Goal: Transaction & Acquisition: Purchase product/service

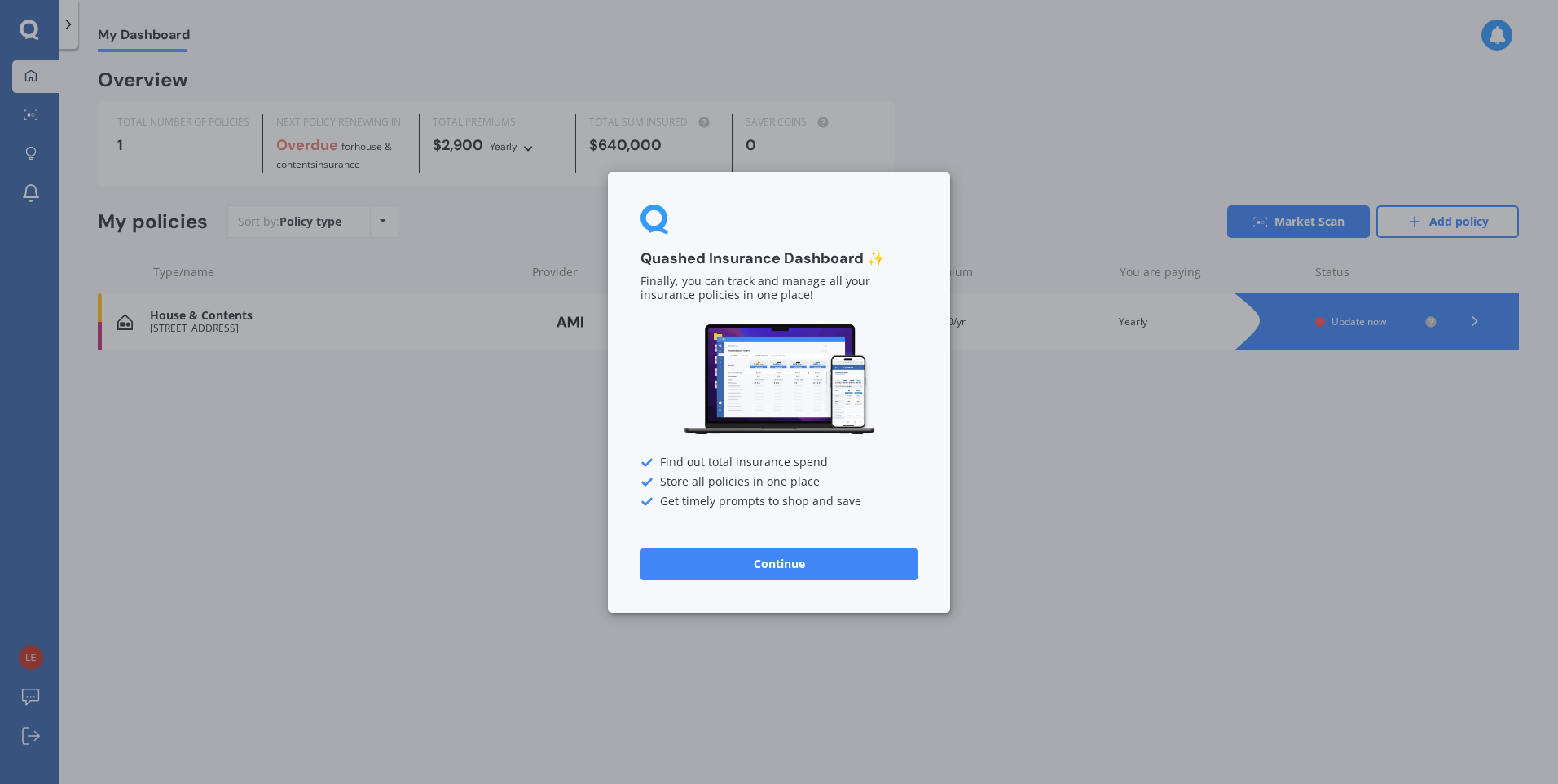
click at [757, 562] on button "Continue" at bounding box center [779, 563] width 277 height 32
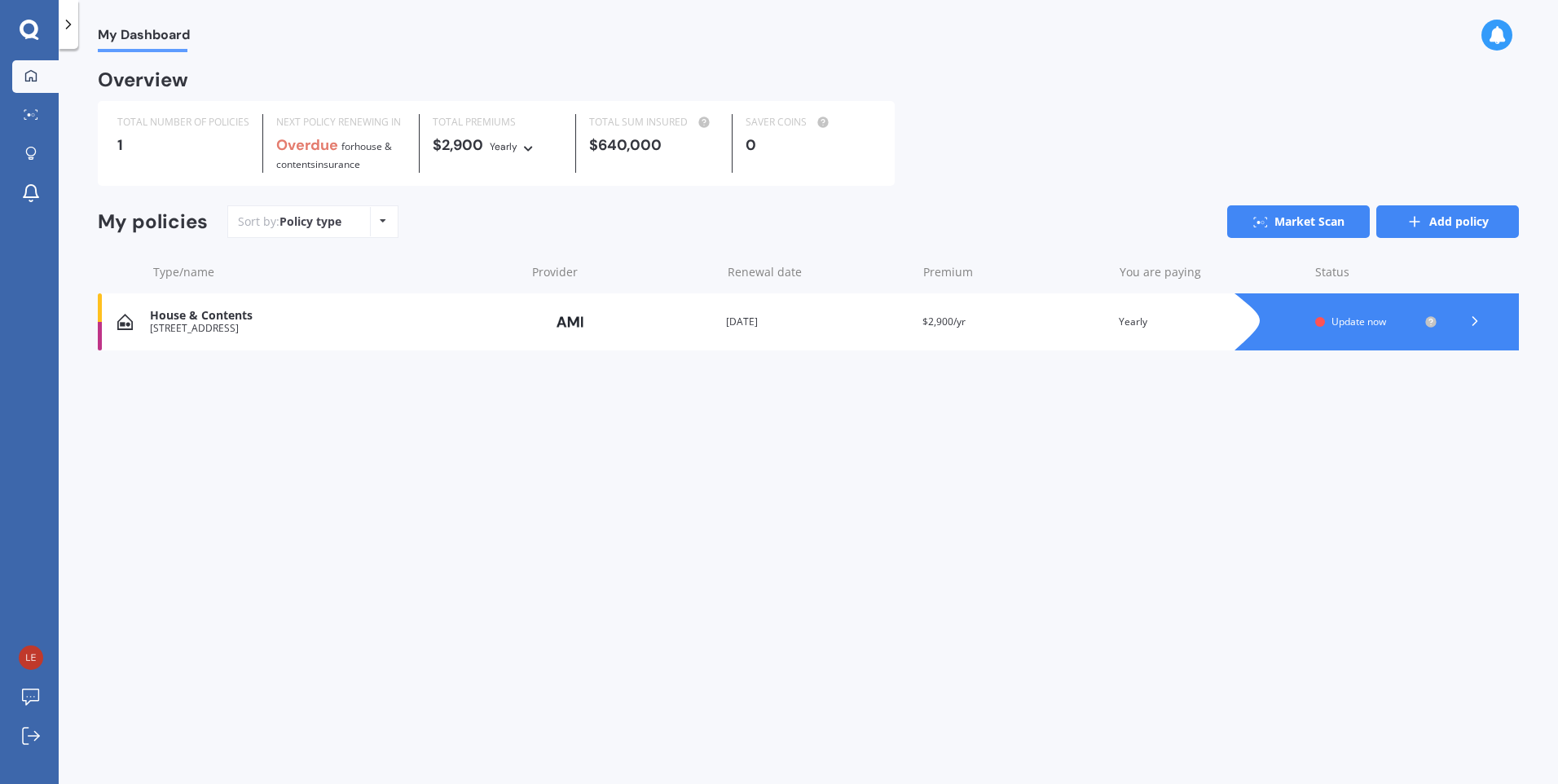
click at [1455, 224] on link "Add policy" at bounding box center [1448, 221] width 143 height 32
click at [26, 104] on link "Market Scan" at bounding box center [36, 115] width 46 height 32
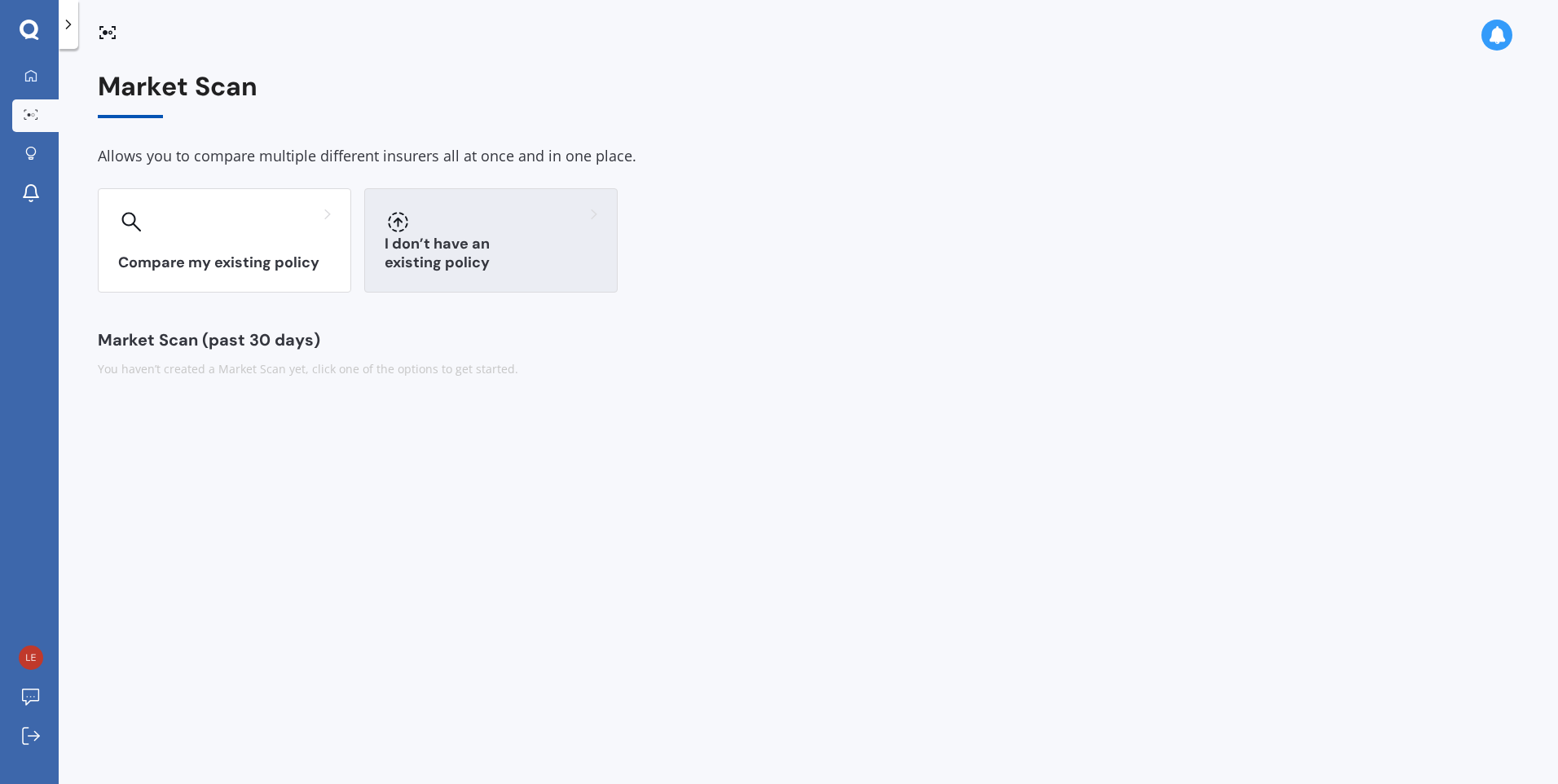
click at [412, 244] on div "I don’t have an existing policy" at bounding box center [491, 240] width 254 height 104
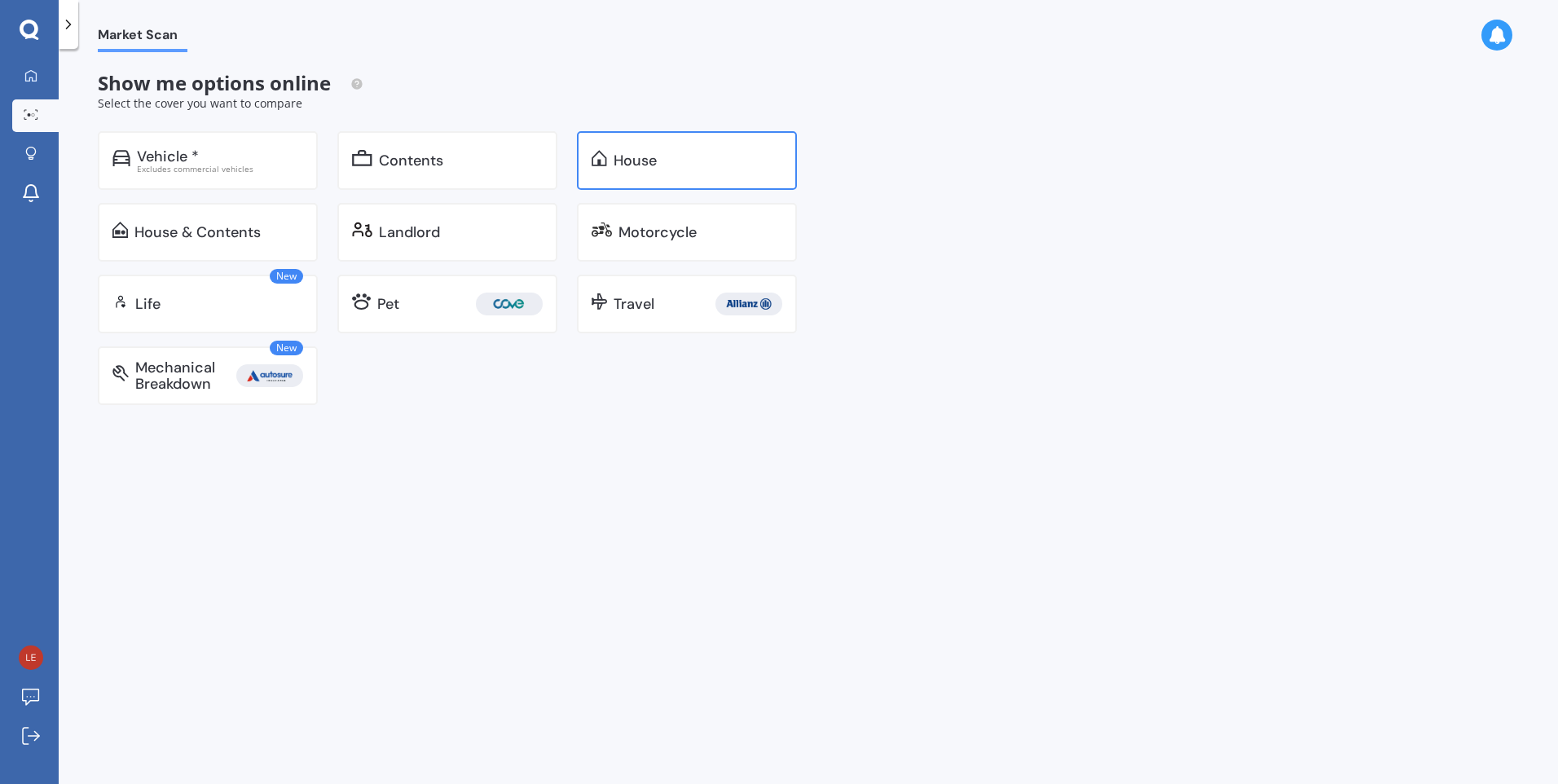
click at [649, 159] on div "House" at bounding box center [636, 160] width 43 height 17
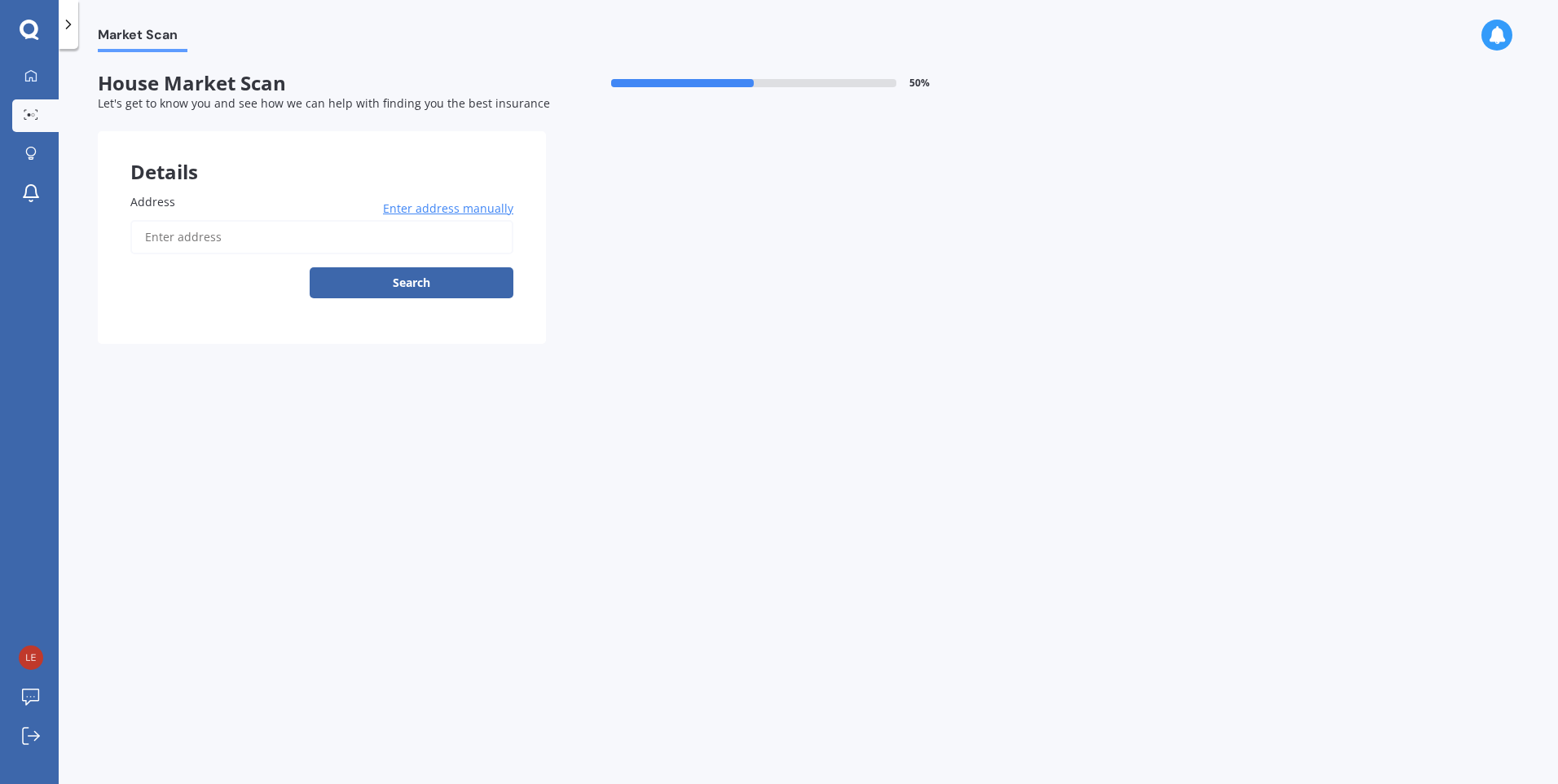
click at [246, 235] on input "Address" at bounding box center [322, 236] width 383 height 34
type input "[STREET_ADDRESS]"
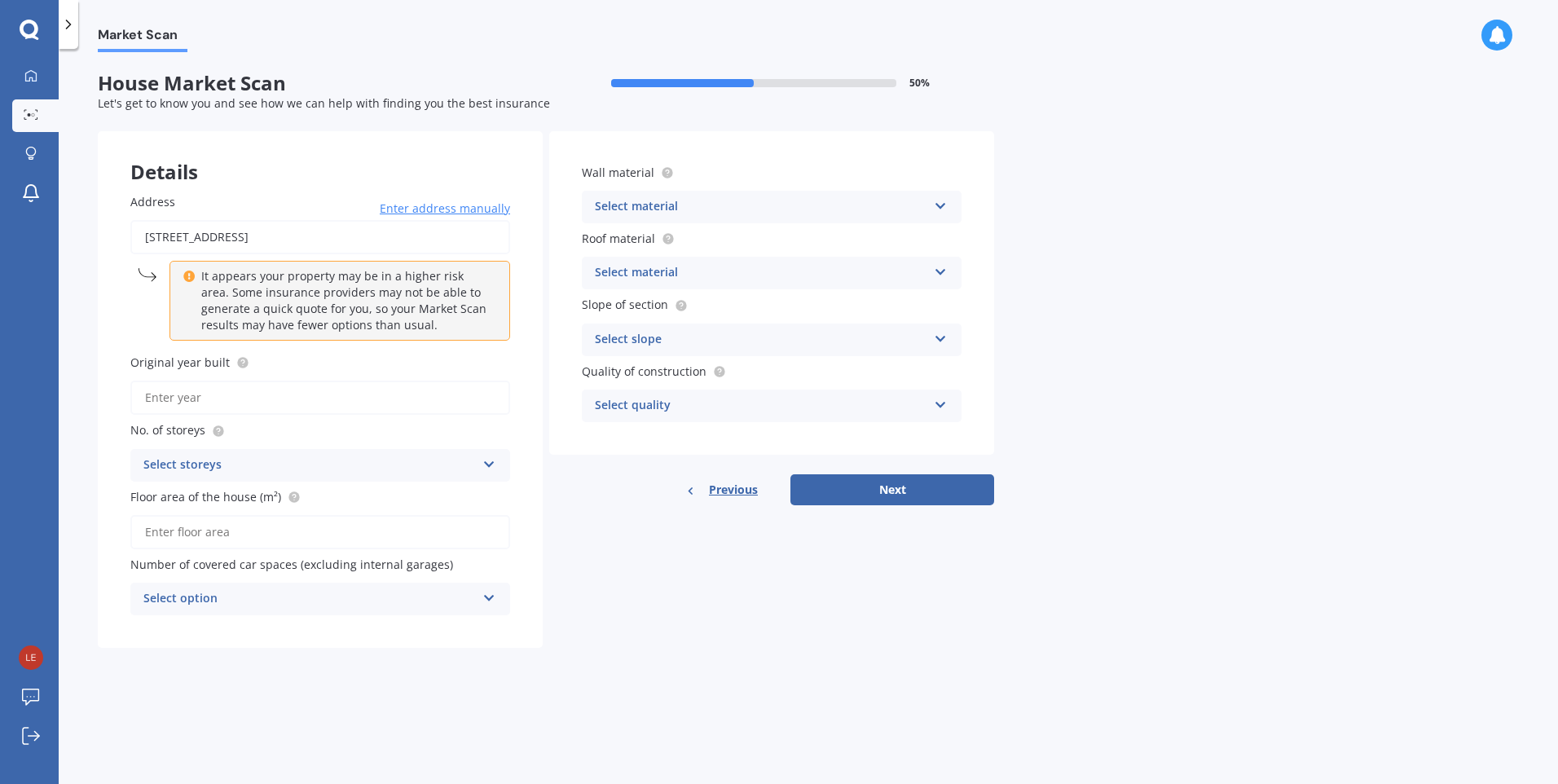
click at [309, 402] on input "Original year built" at bounding box center [321, 397] width 380 height 34
click at [491, 467] on icon at bounding box center [489, 461] width 14 height 12
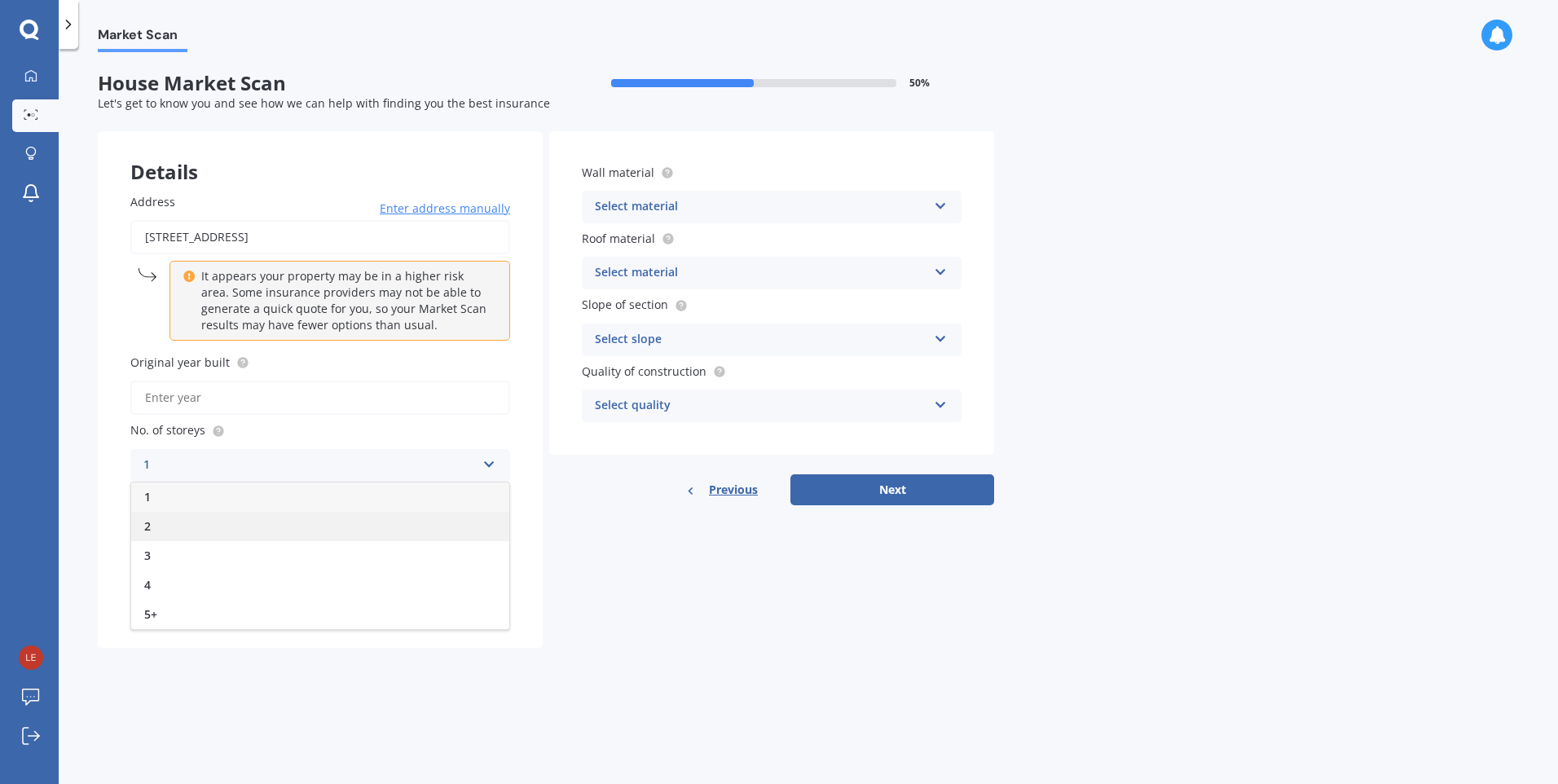
click at [180, 535] on div "2" at bounding box center [321, 525] width 379 height 29
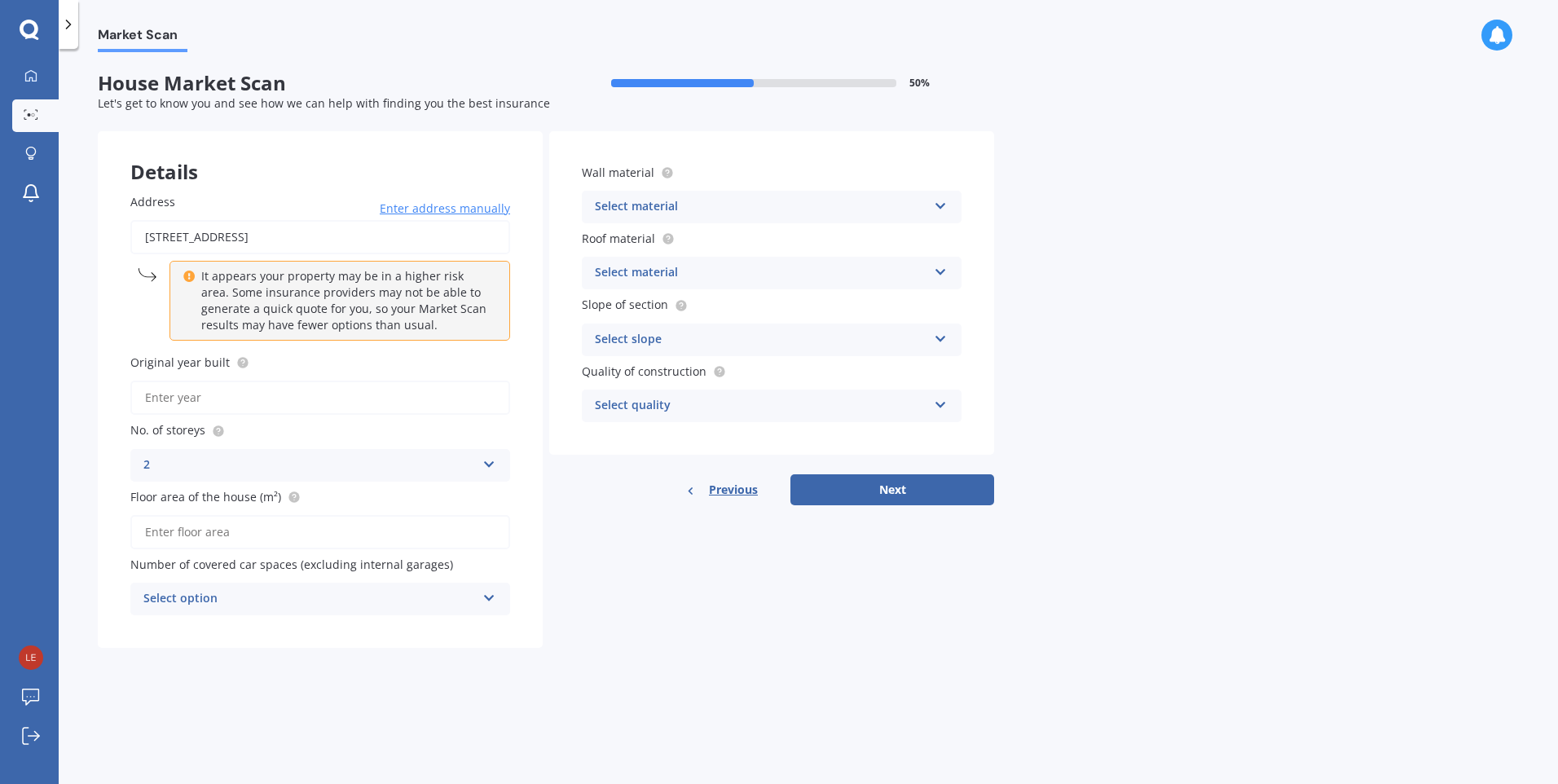
click at [221, 535] on input "Floor area of the house (m²)" at bounding box center [321, 531] width 380 height 34
click at [943, 208] on icon at bounding box center [941, 203] width 14 height 12
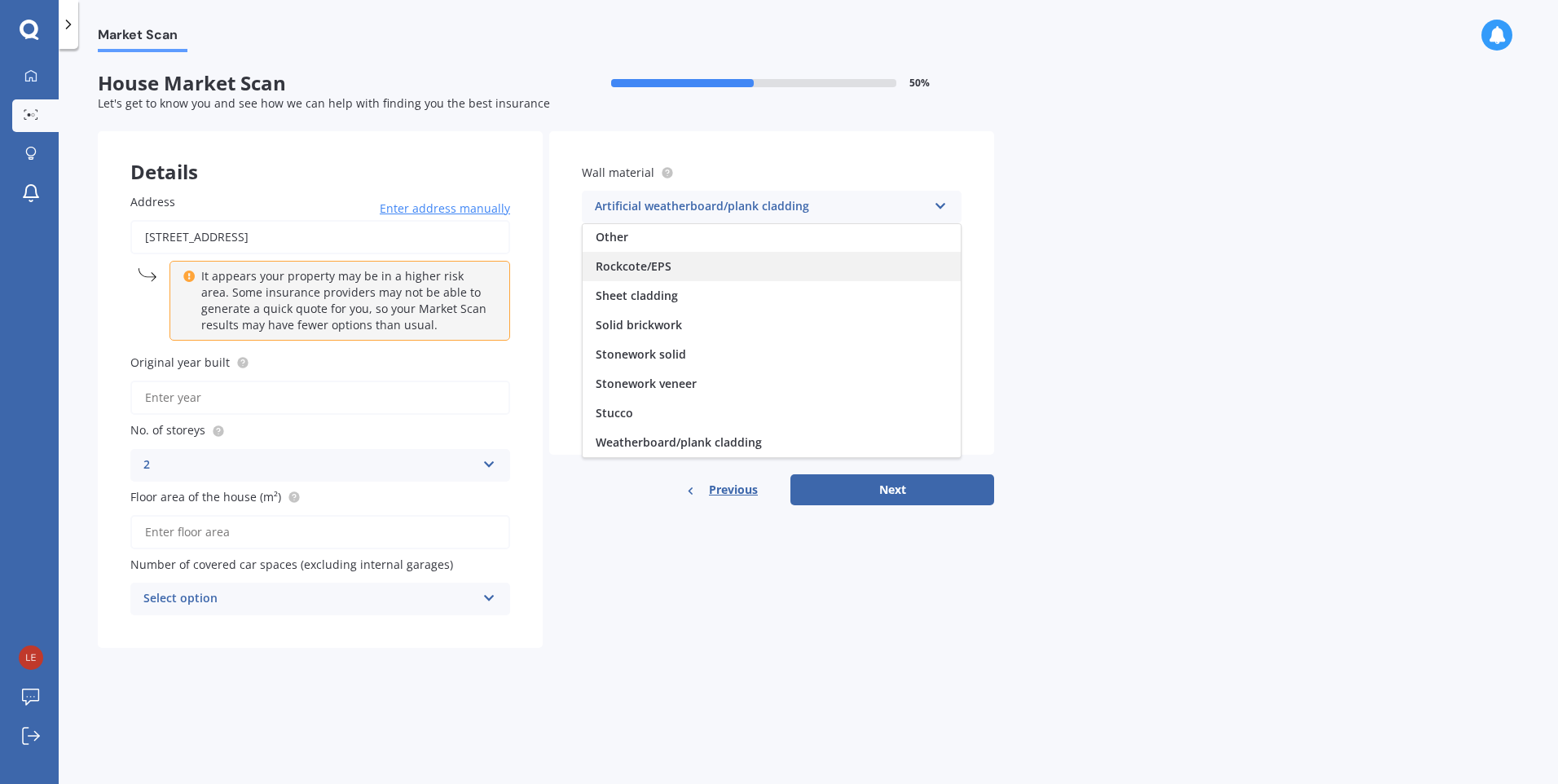
scroll to position [67, 0]
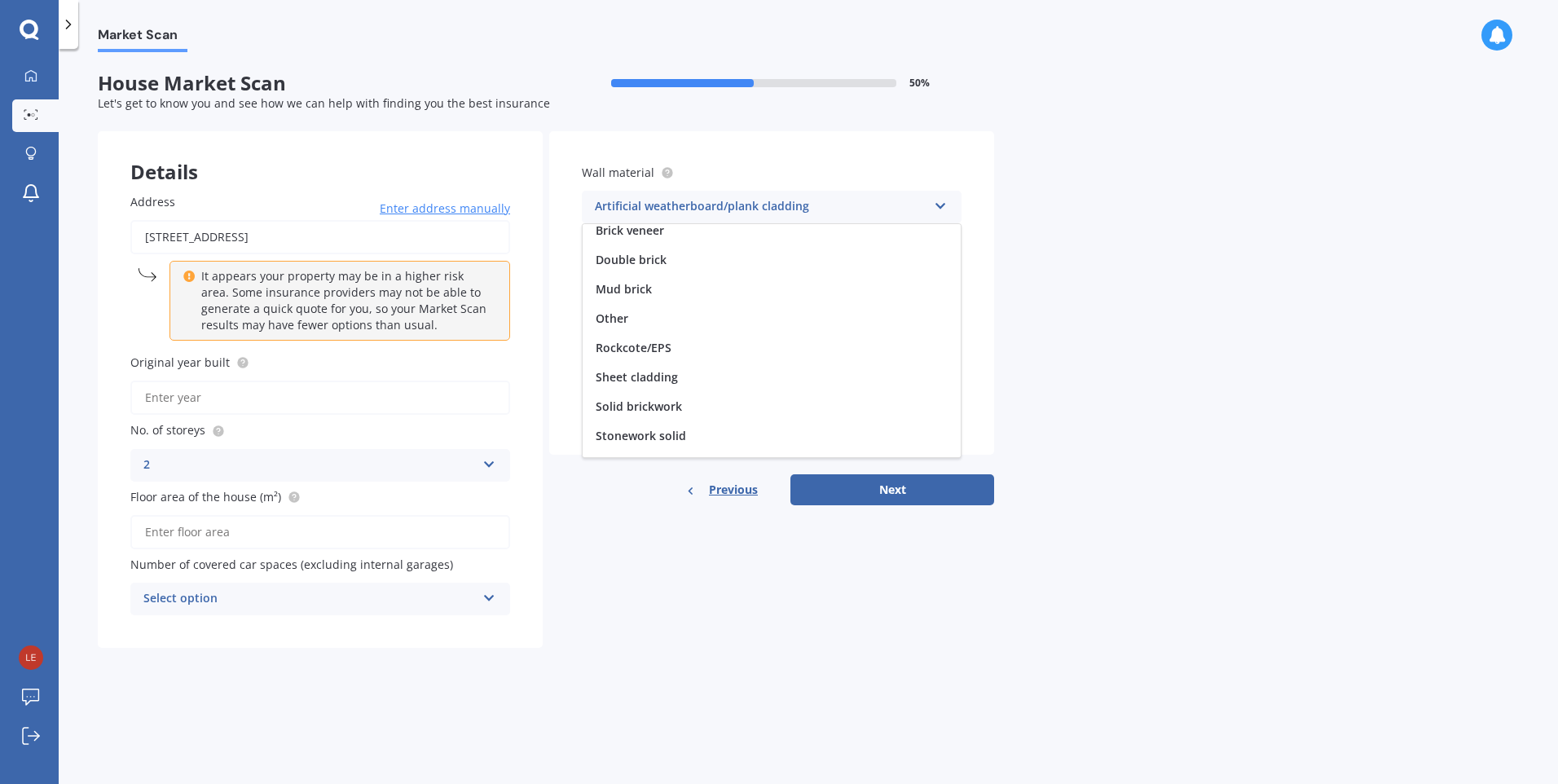
click at [1122, 296] on div "Market Scan House Market Scan 50 % Let's get to know you and see how we can hel…" at bounding box center [808, 419] width 1499 height 734
click at [945, 341] on icon at bounding box center [941, 335] width 14 height 12
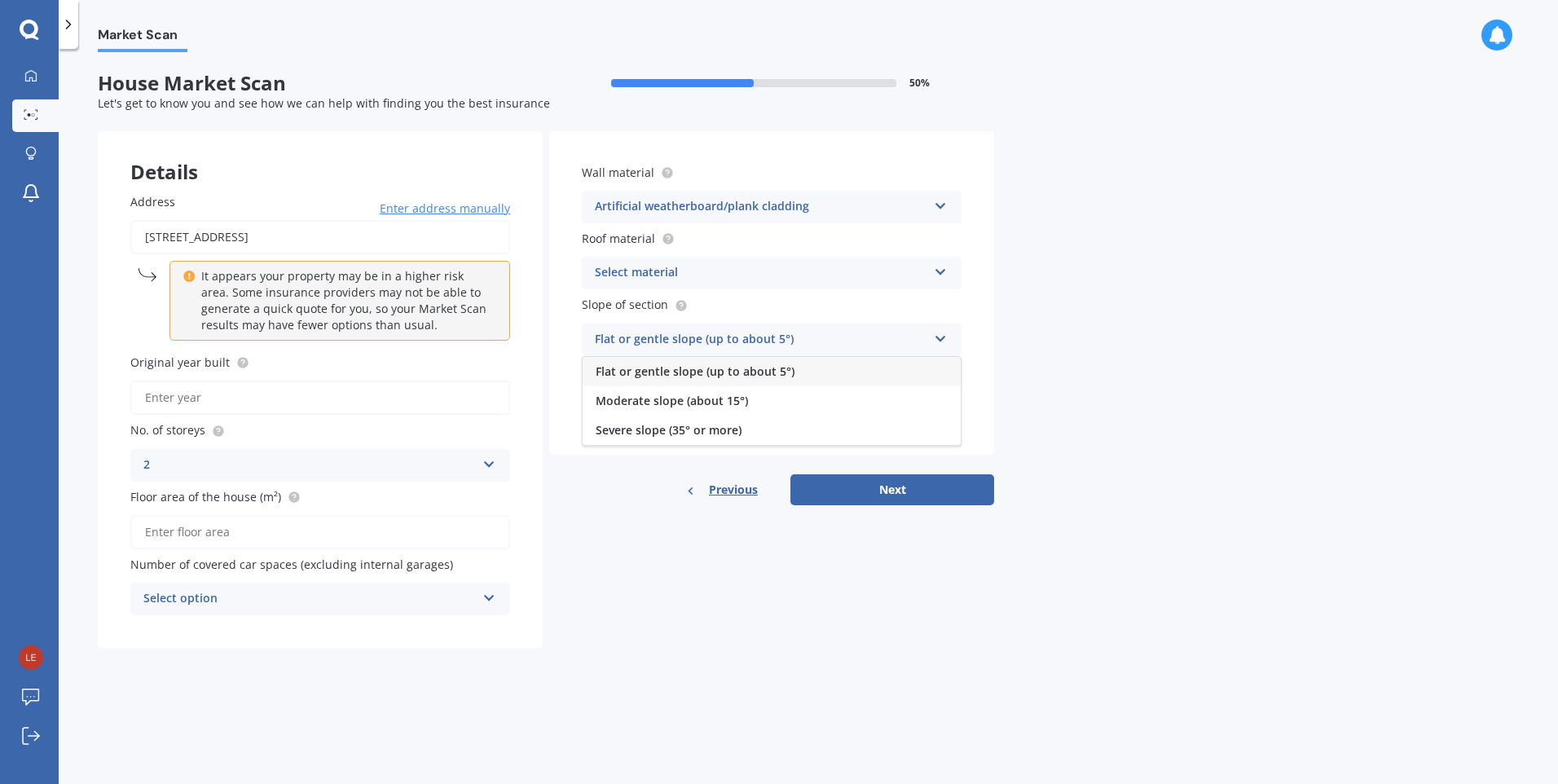
click at [875, 364] on div "Flat or gentle slope (up to about 5°)" at bounding box center [772, 371] width 379 height 29
click at [941, 410] on div "Select quality Standard High Prestige" at bounding box center [772, 405] width 380 height 32
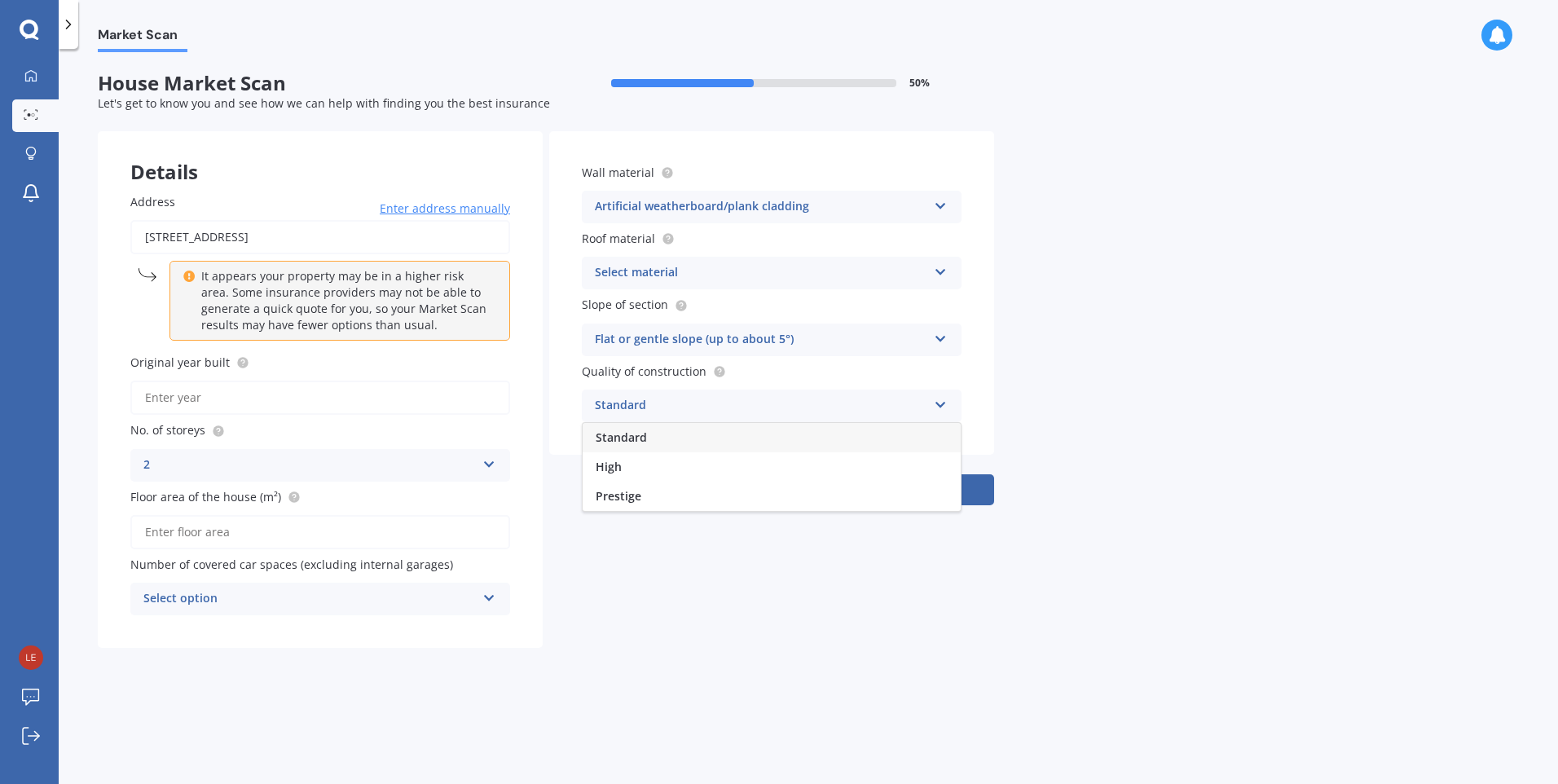
click at [865, 443] on div "Standard" at bounding box center [772, 437] width 379 height 29
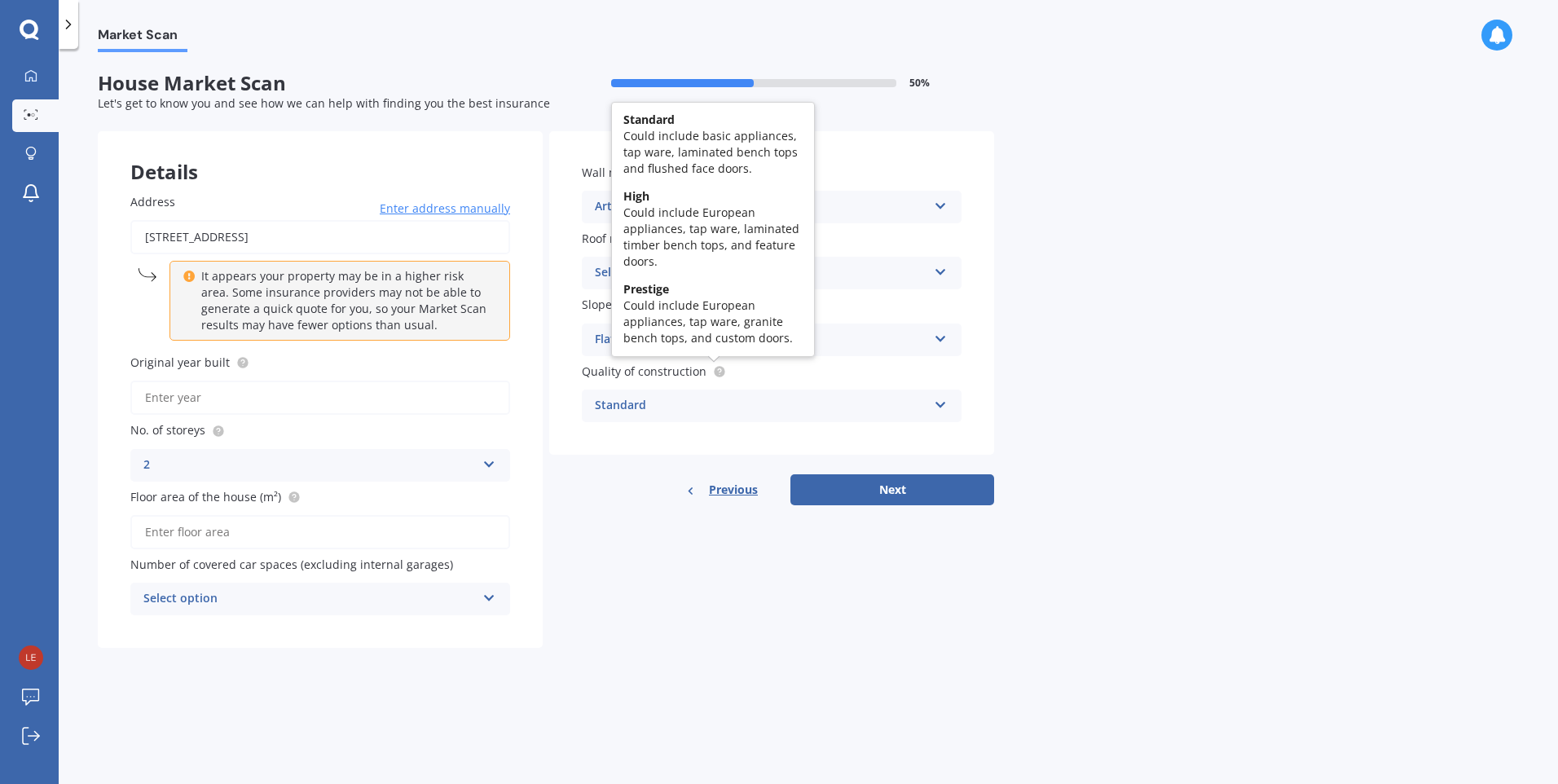
click at [721, 373] on circle at bounding box center [719, 371] width 11 height 11
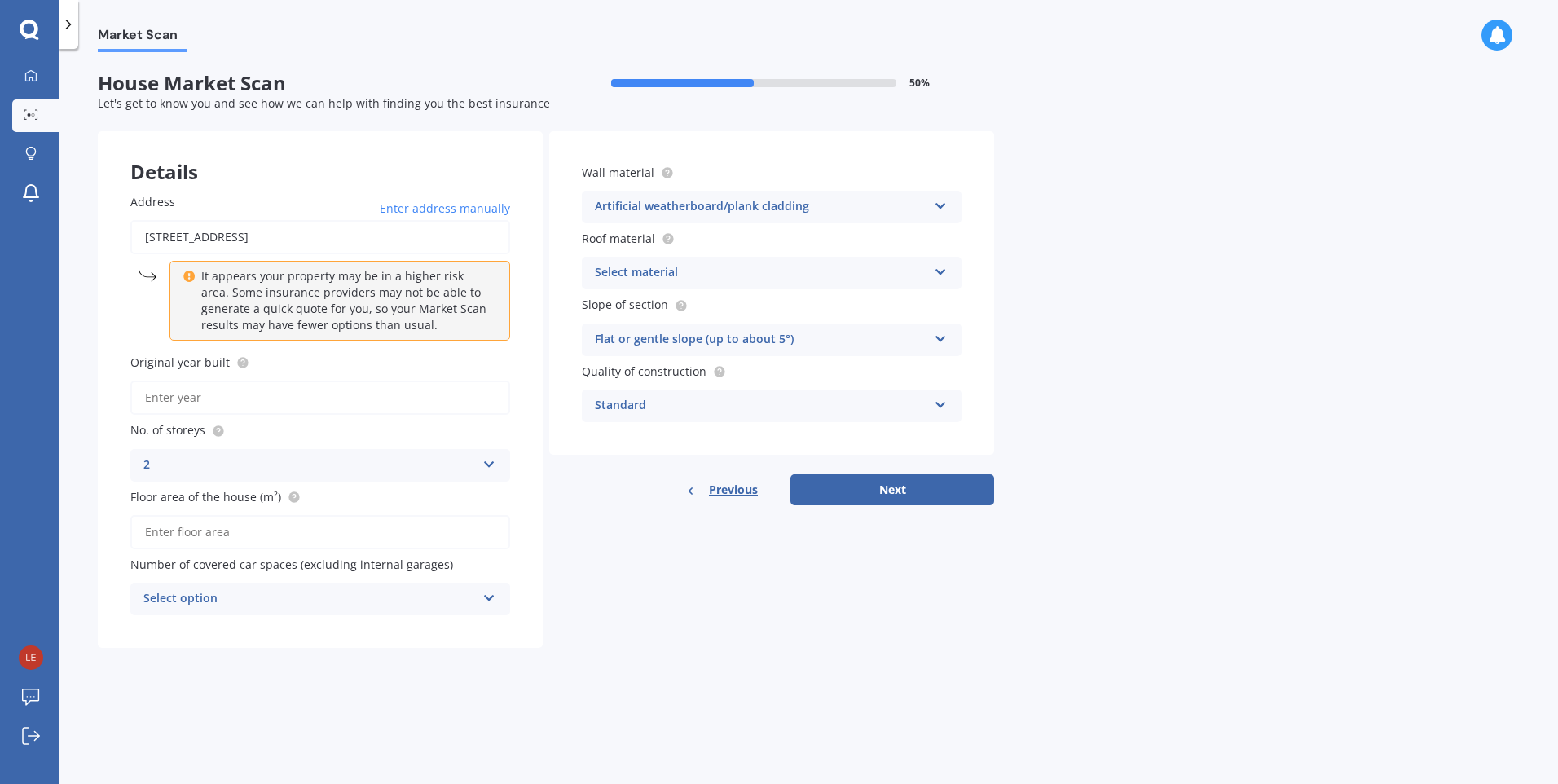
click at [487, 604] on div "Select option 0 1 2 3 4 5+" at bounding box center [321, 598] width 380 height 32
click at [162, 419] on div "0" at bounding box center [321, 420] width 379 height 29
click at [259, 395] on input "Original year built" at bounding box center [321, 397] width 380 height 34
type input "2012"
click at [941, 213] on div "Artificial weatherboard/plank cladding Artificial weatherboard/plank cladding B…" at bounding box center [772, 207] width 380 height 32
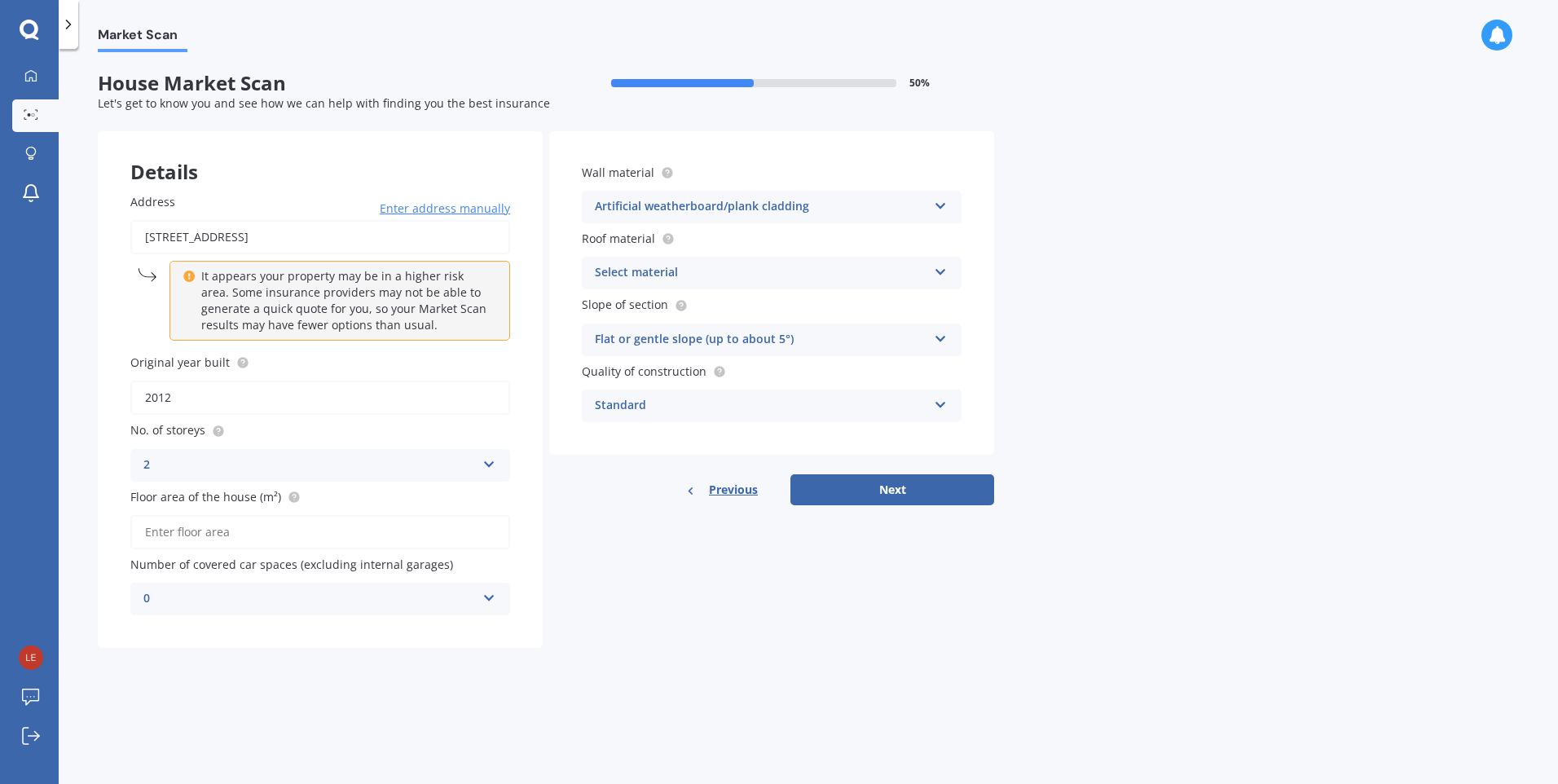
scroll to position [0, 0]
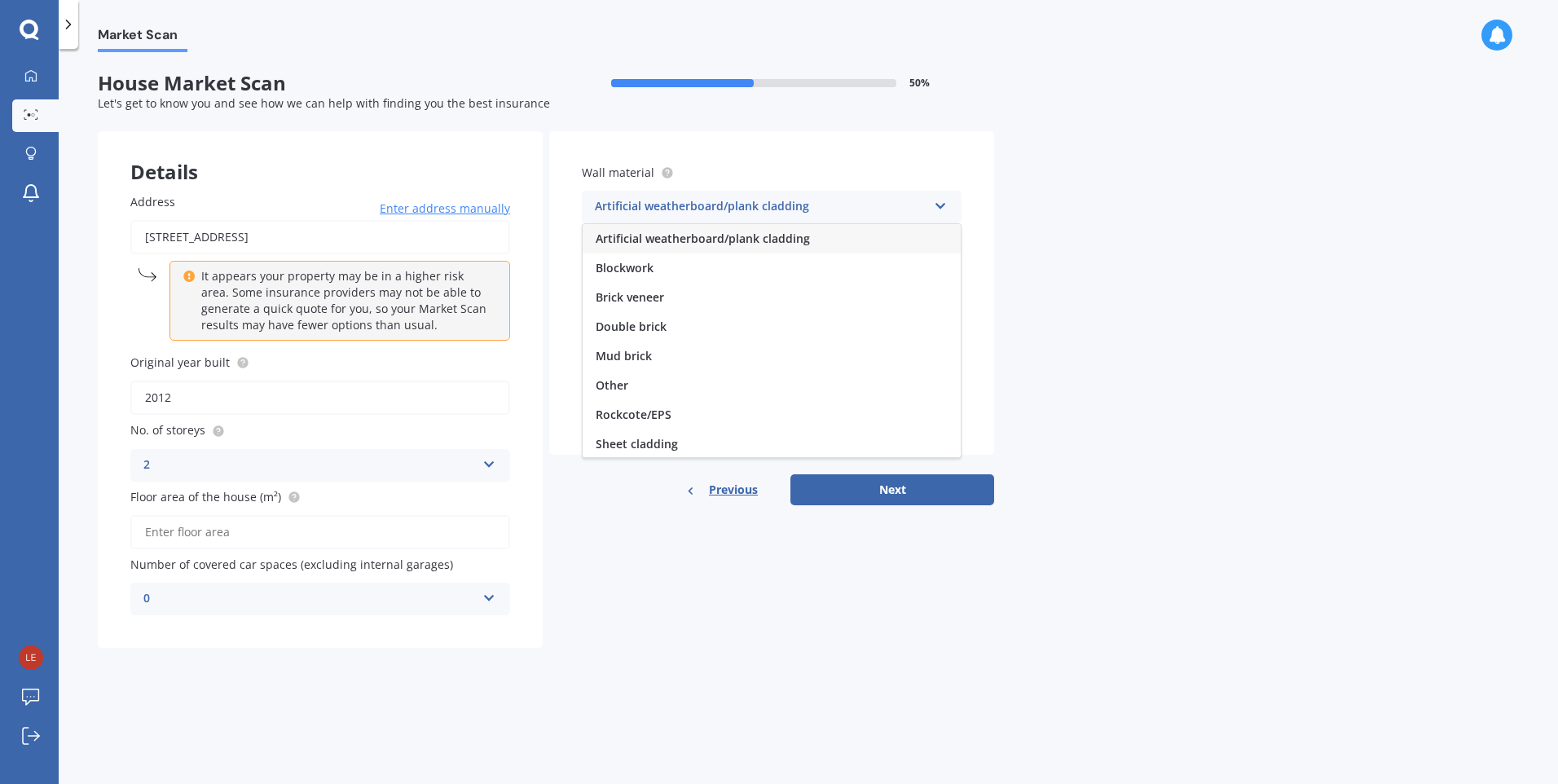
click at [941, 213] on div "Artificial weatherboard/plank cladding Artificial weatherboard/plank cladding B…" at bounding box center [772, 207] width 380 height 32
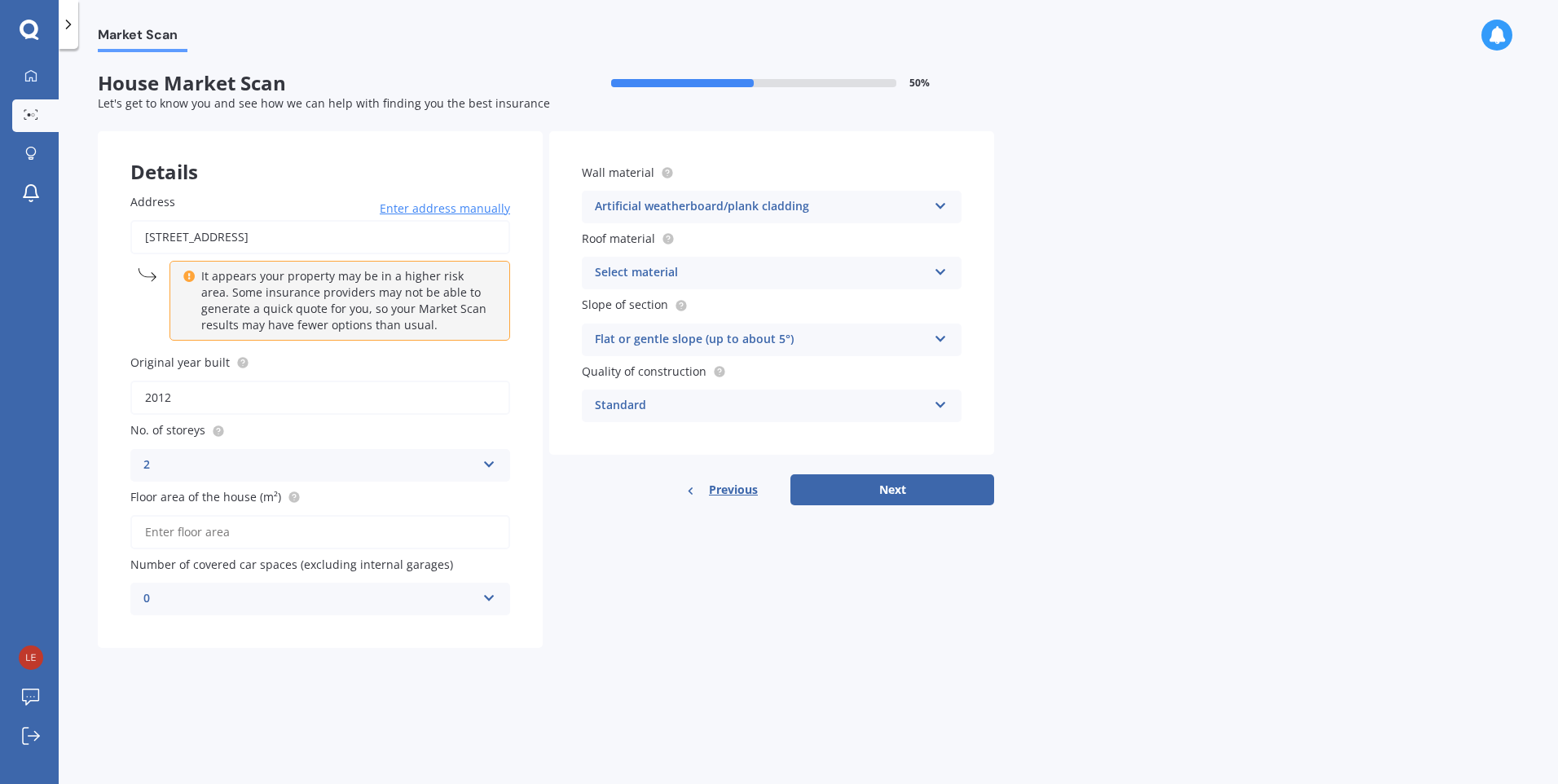
click at [943, 273] on icon at bounding box center [941, 269] width 14 height 12
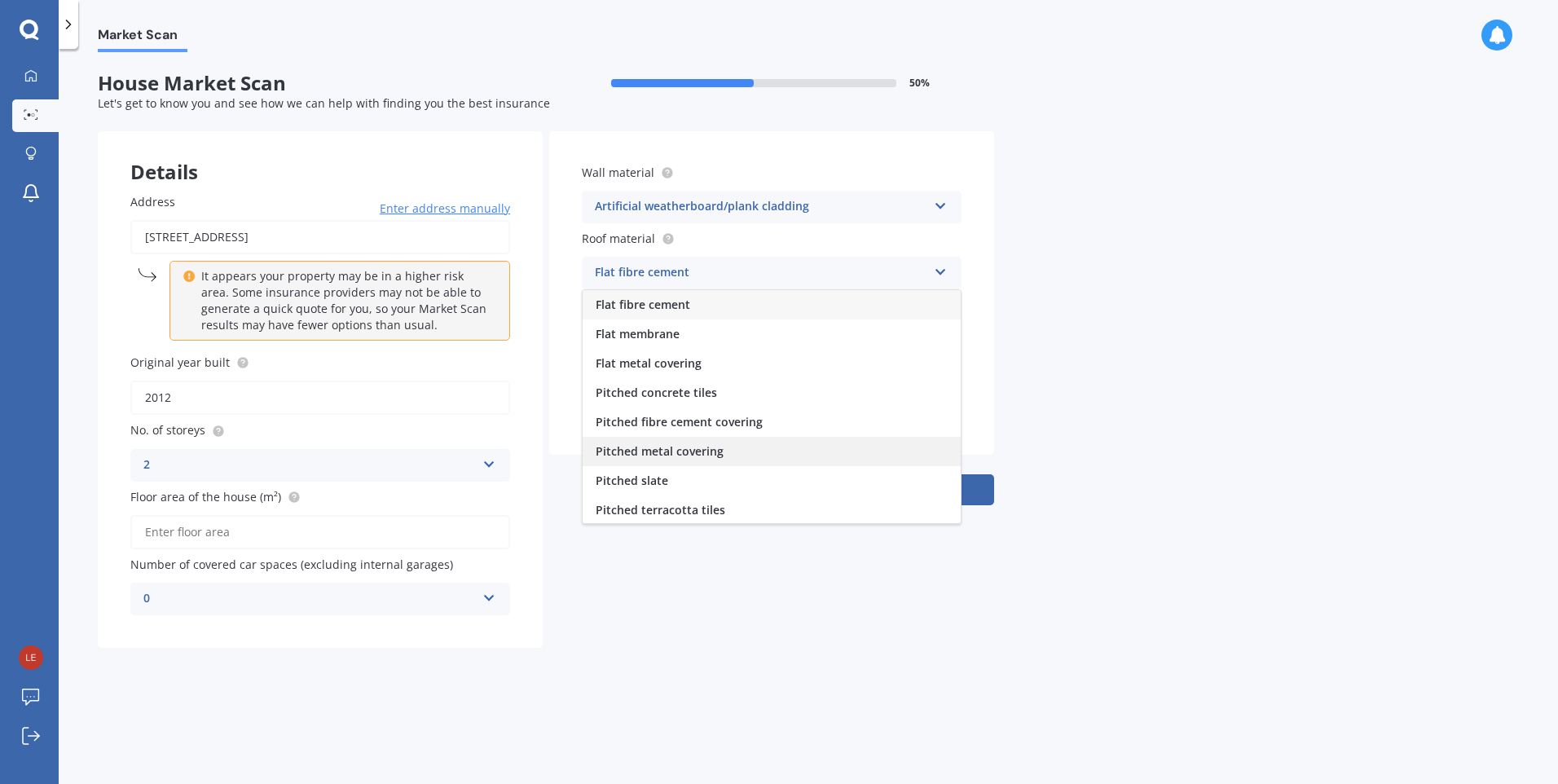
scroll to position [60, 0]
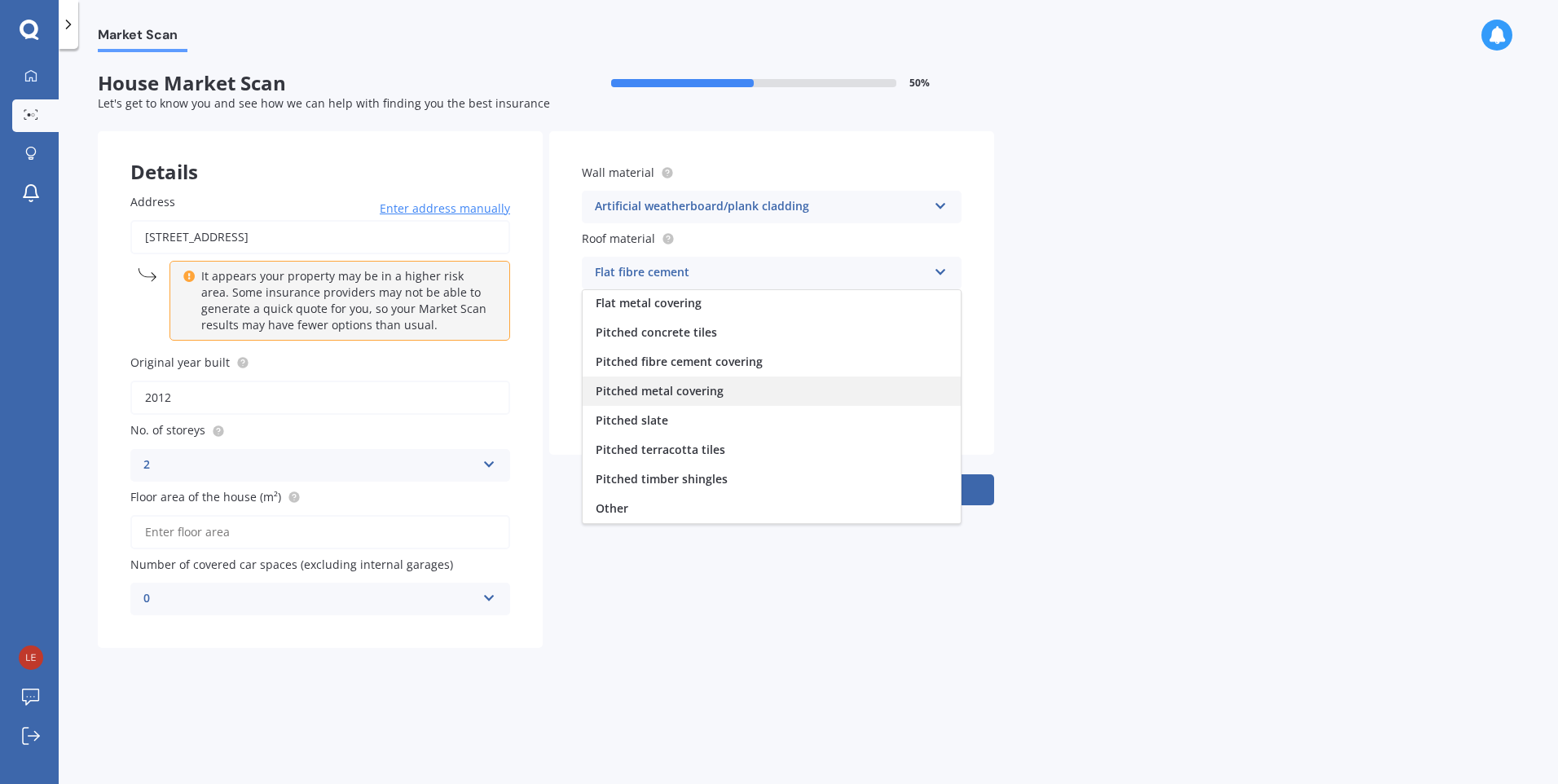
click at [712, 389] on span "Pitched metal covering" at bounding box center [660, 390] width 128 height 16
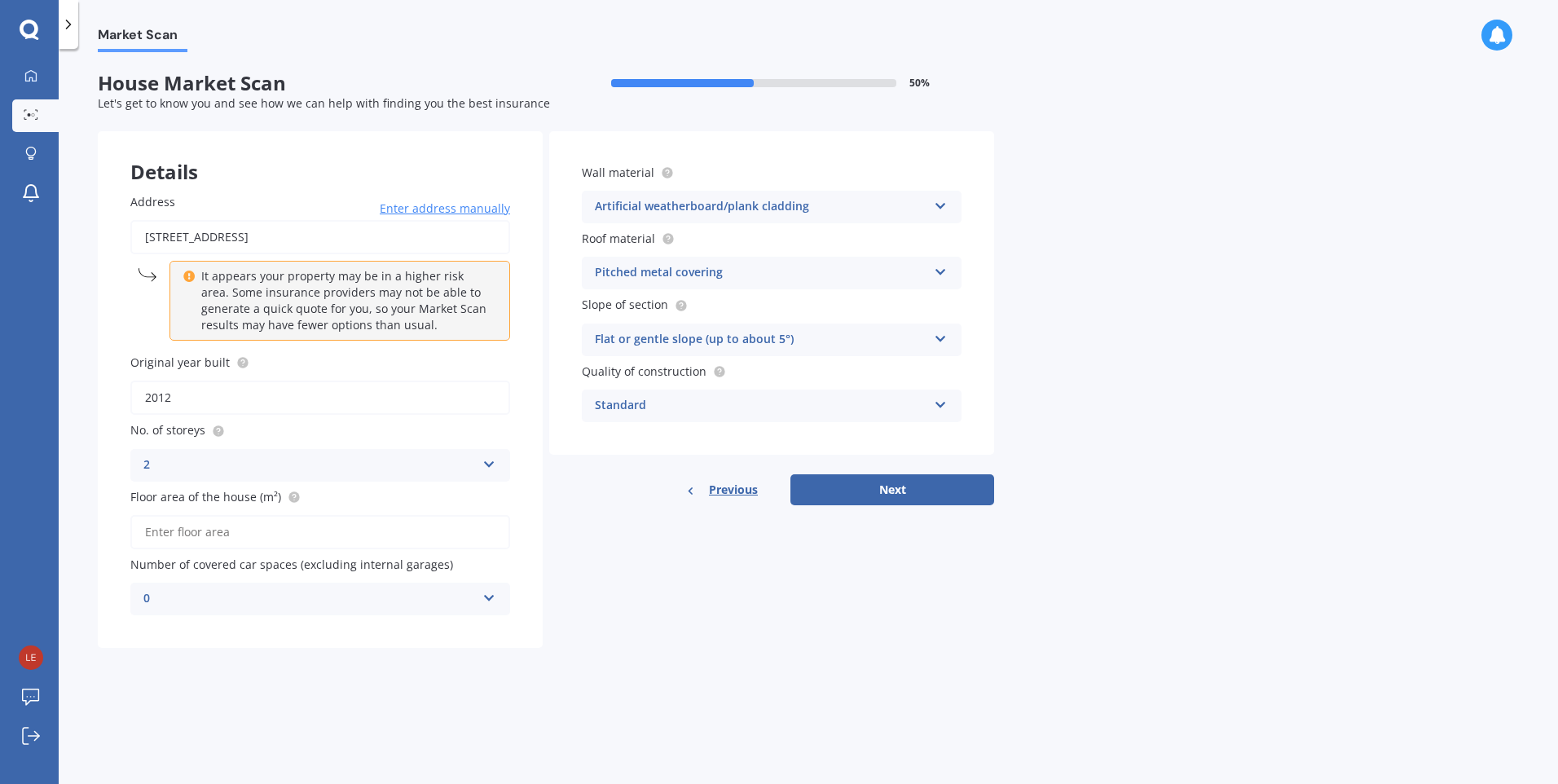
click at [941, 207] on icon at bounding box center [941, 203] width 14 height 12
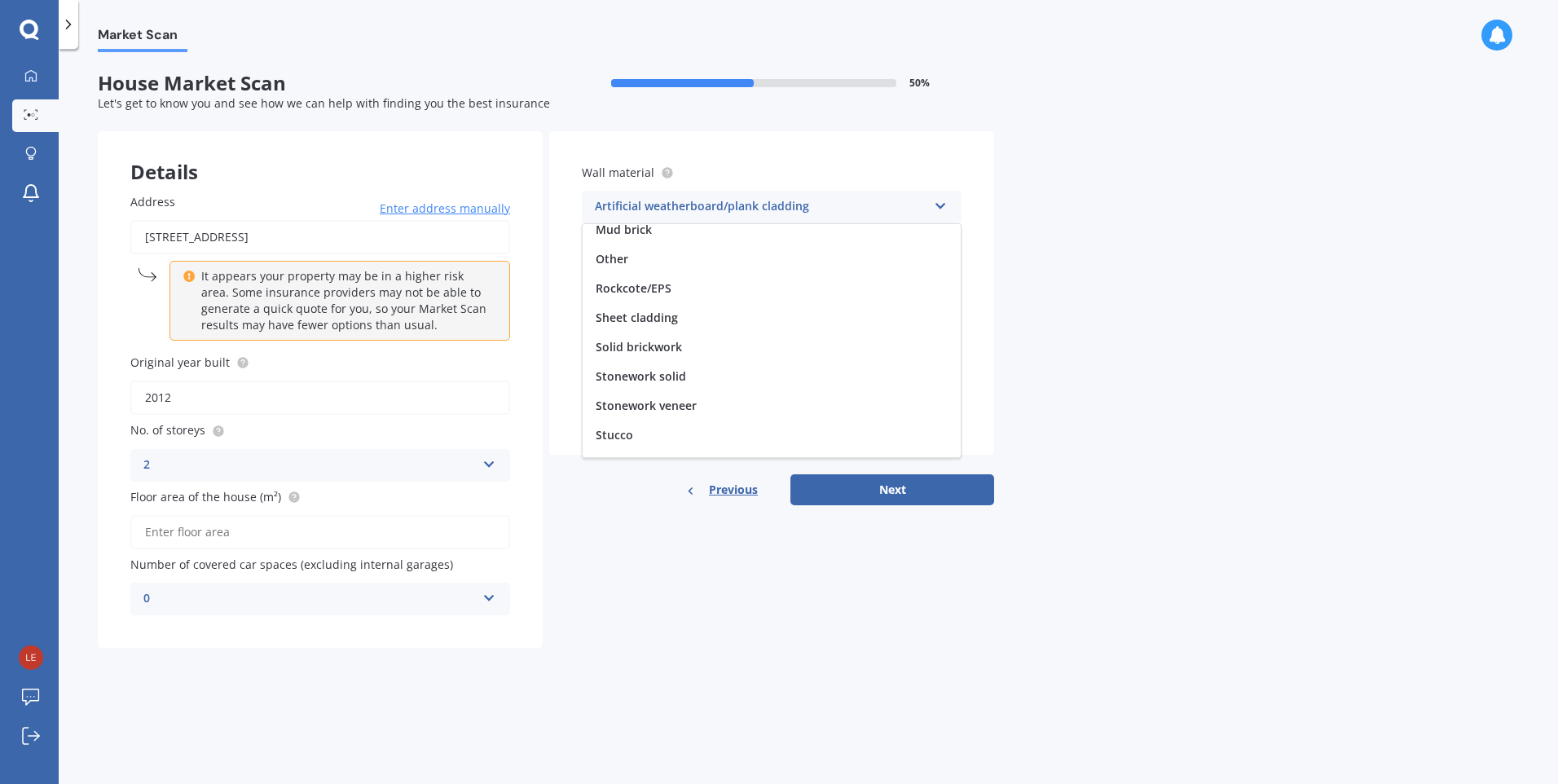
scroll to position [148, 0]
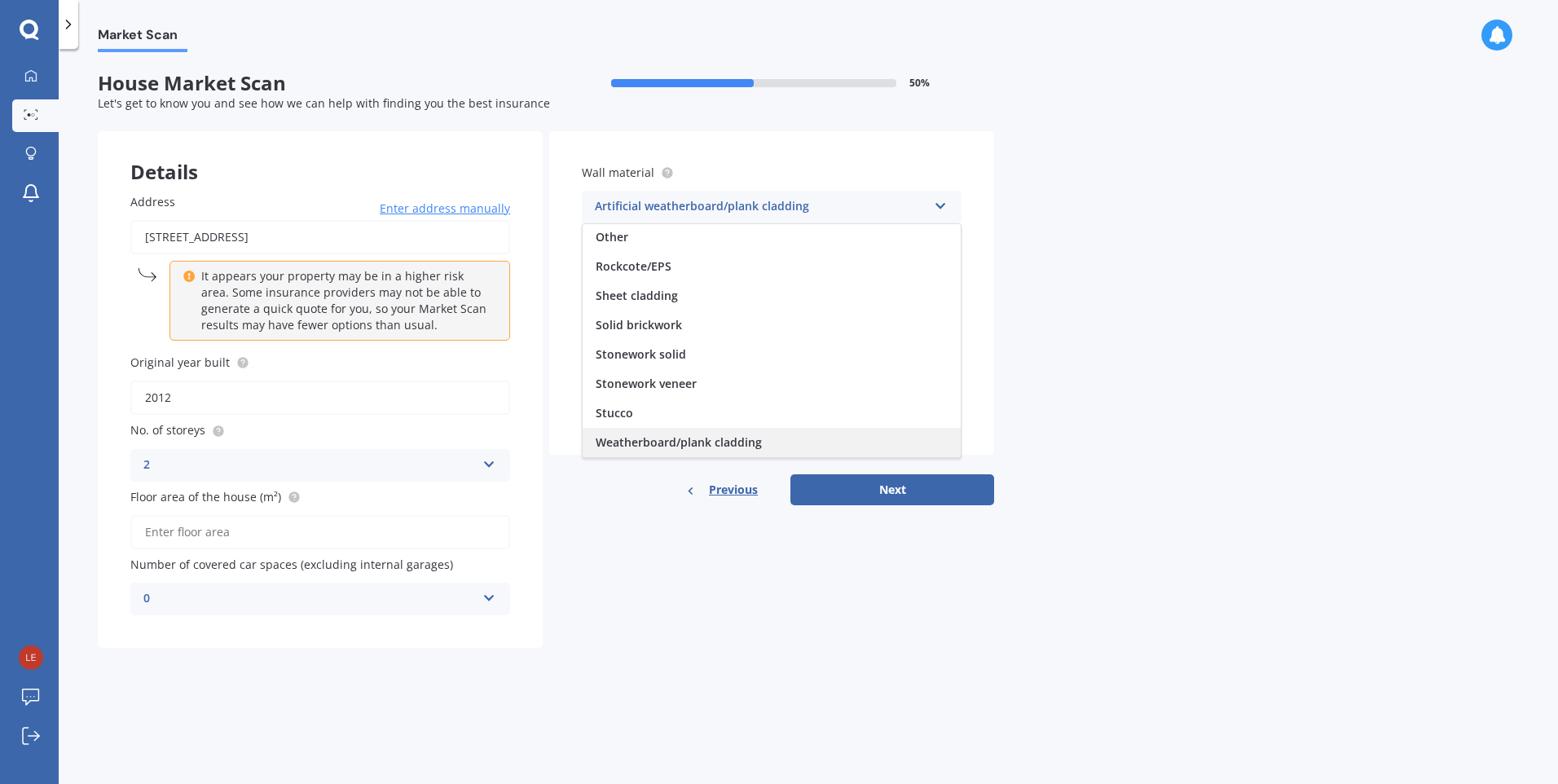
click at [723, 444] on span "Weatherboard/plank cladding" at bounding box center [679, 442] width 166 height 16
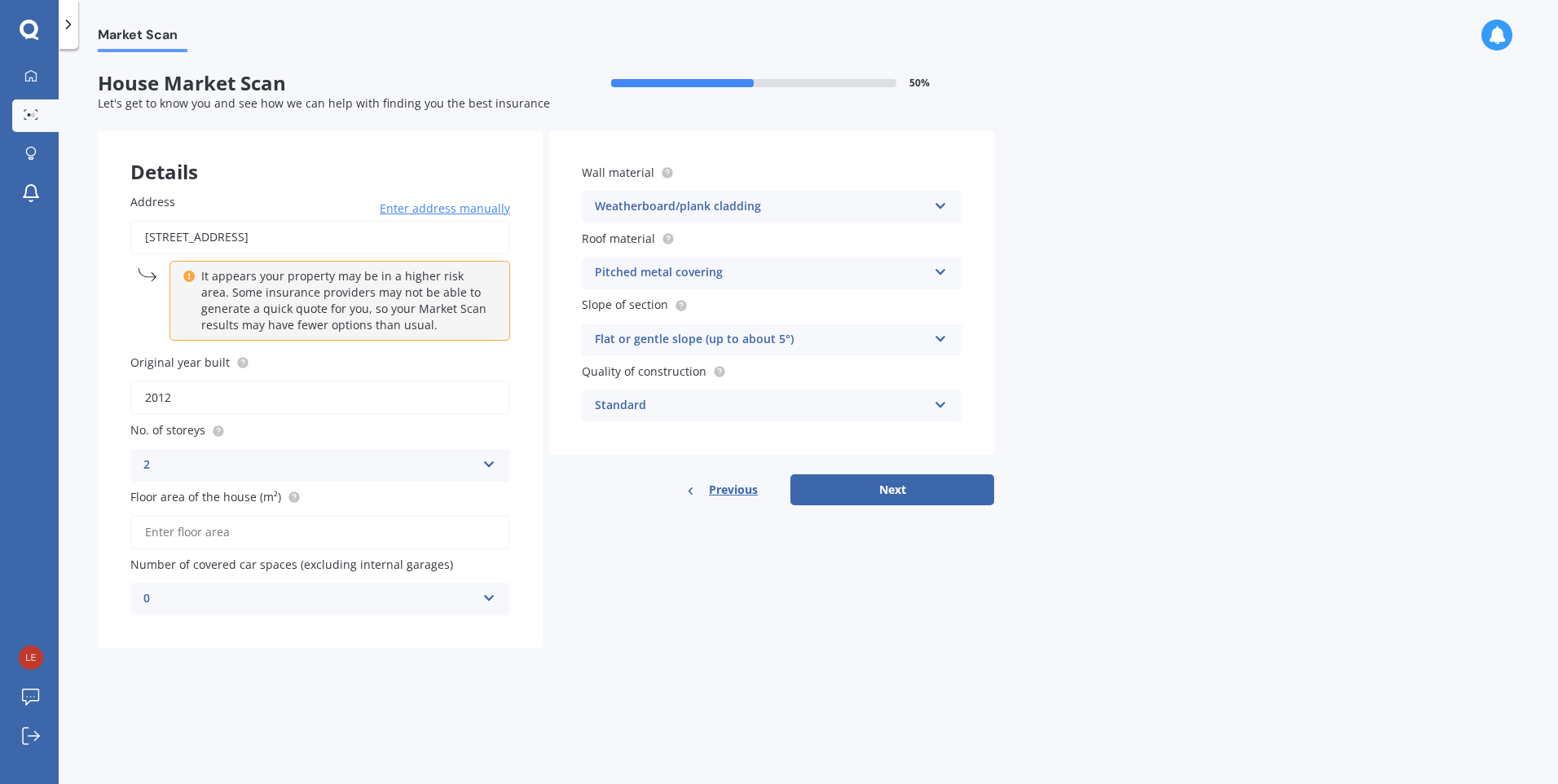
click at [168, 531] on input "Floor area of the house (m²)" at bounding box center [321, 531] width 380 height 34
click at [164, 535] on input "Floor area of the house (m²)" at bounding box center [321, 531] width 380 height 34
type input "70"
click at [941, 207] on icon at bounding box center [941, 203] width 14 height 12
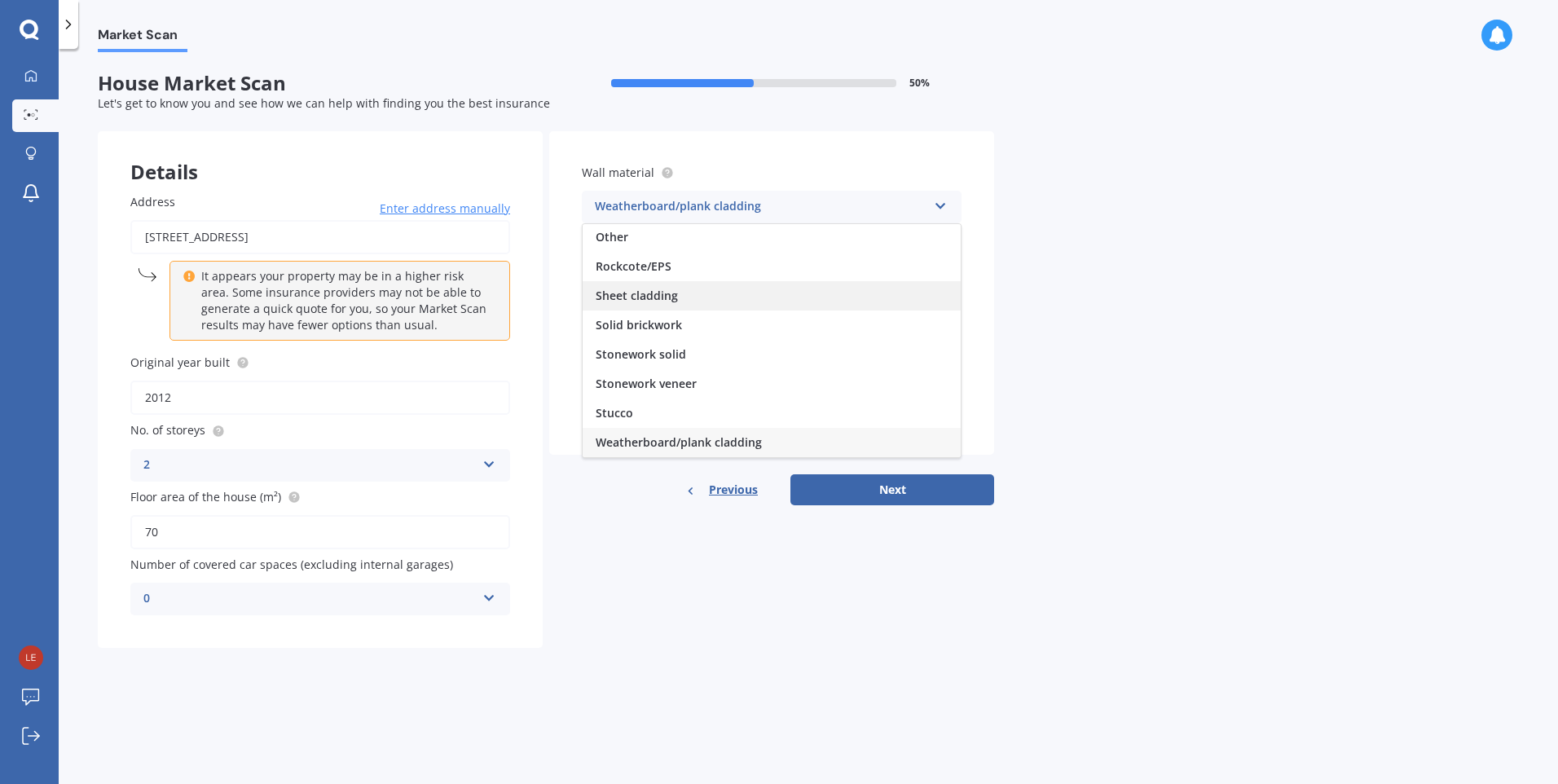
click at [701, 293] on div "Sheet cladding" at bounding box center [772, 295] width 379 height 29
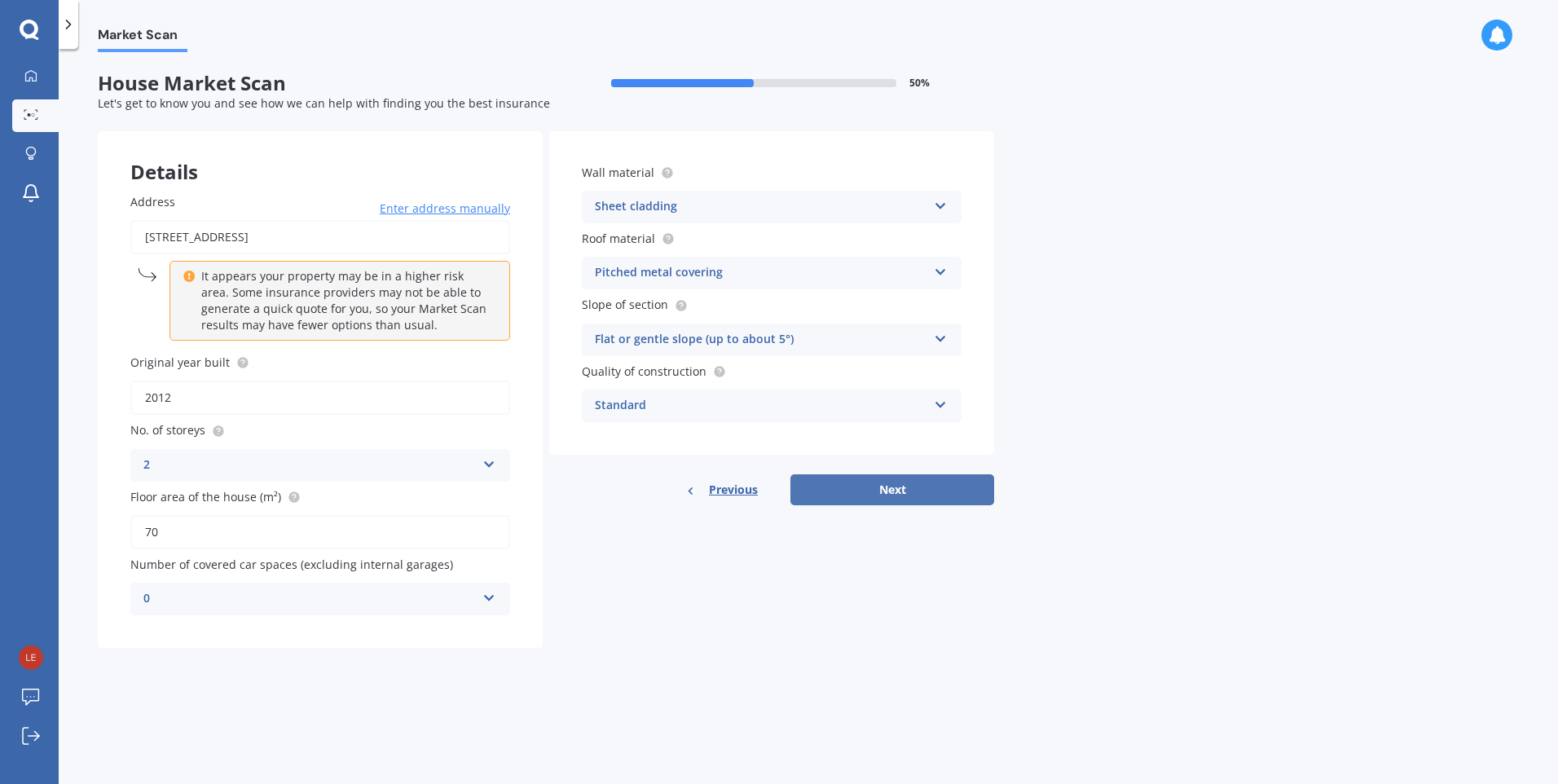
click at [876, 494] on button "Next" at bounding box center [893, 489] width 204 height 31
select select "06"
select select "1969"
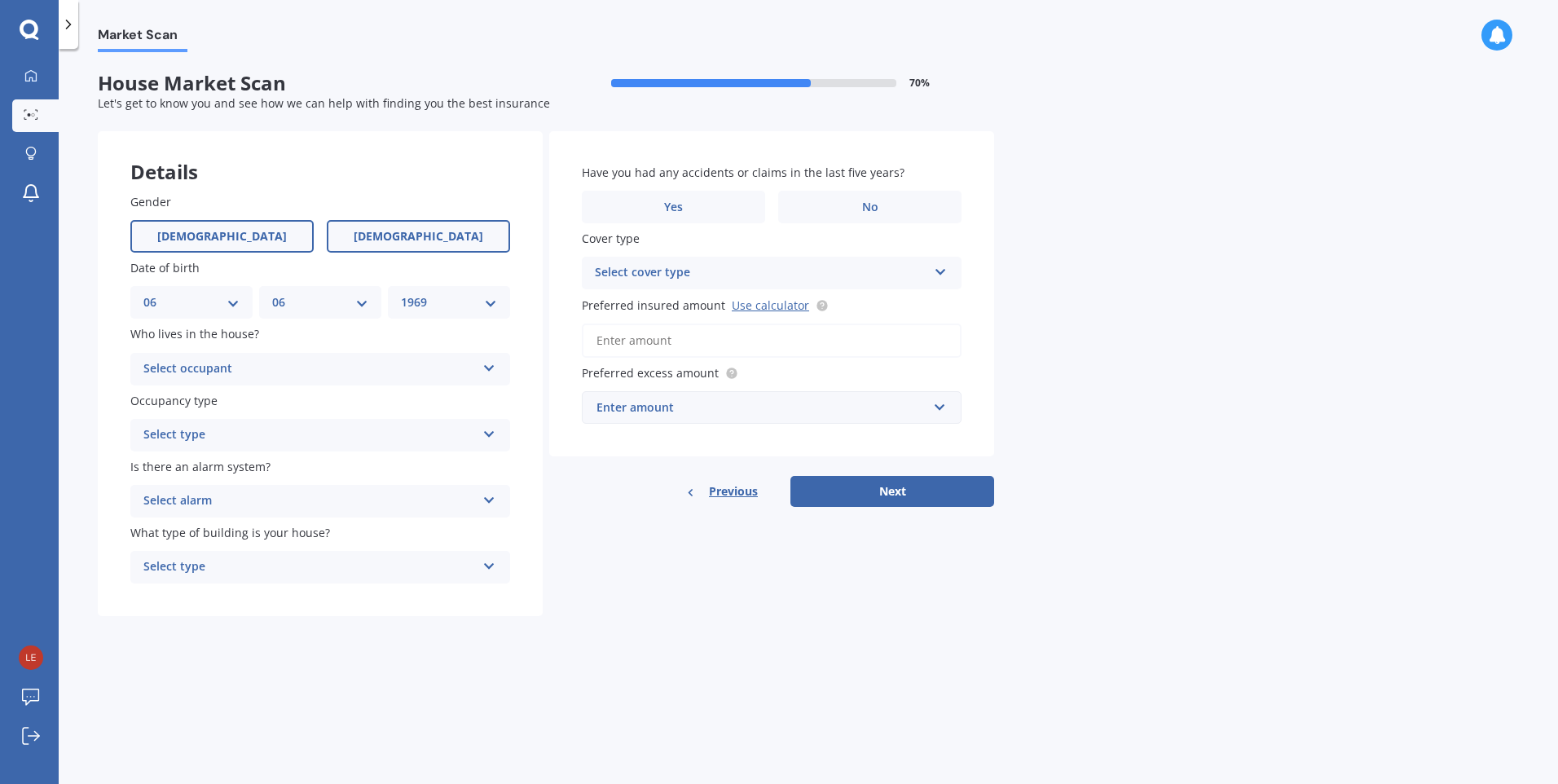
click at [398, 231] on span "[DEMOGRAPHIC_DATA]" at bounding box center [418, 236] width 130 height 14
click at [0, 0] on input "[DEMOGRAPHIC_DATA]" at bounding box center [0, 0] width 0 height 0
click at [232, 304] on select "DD 01 02 03 04 05 06 07 08 09 10 11 12 13 14 15 16 17 18 19 20 21 22 23 24 25 2…" at bounding box center [192, 302] width 96 height 18
select select "08"
click at [144, 293] on select "DD 01 02 03 04 05 06 07 08 09 10 11 12 13 14 15 16 17 18 19 20 21 22 23 24 25 2…" at bounding box center [192, 302] width 96 height 18
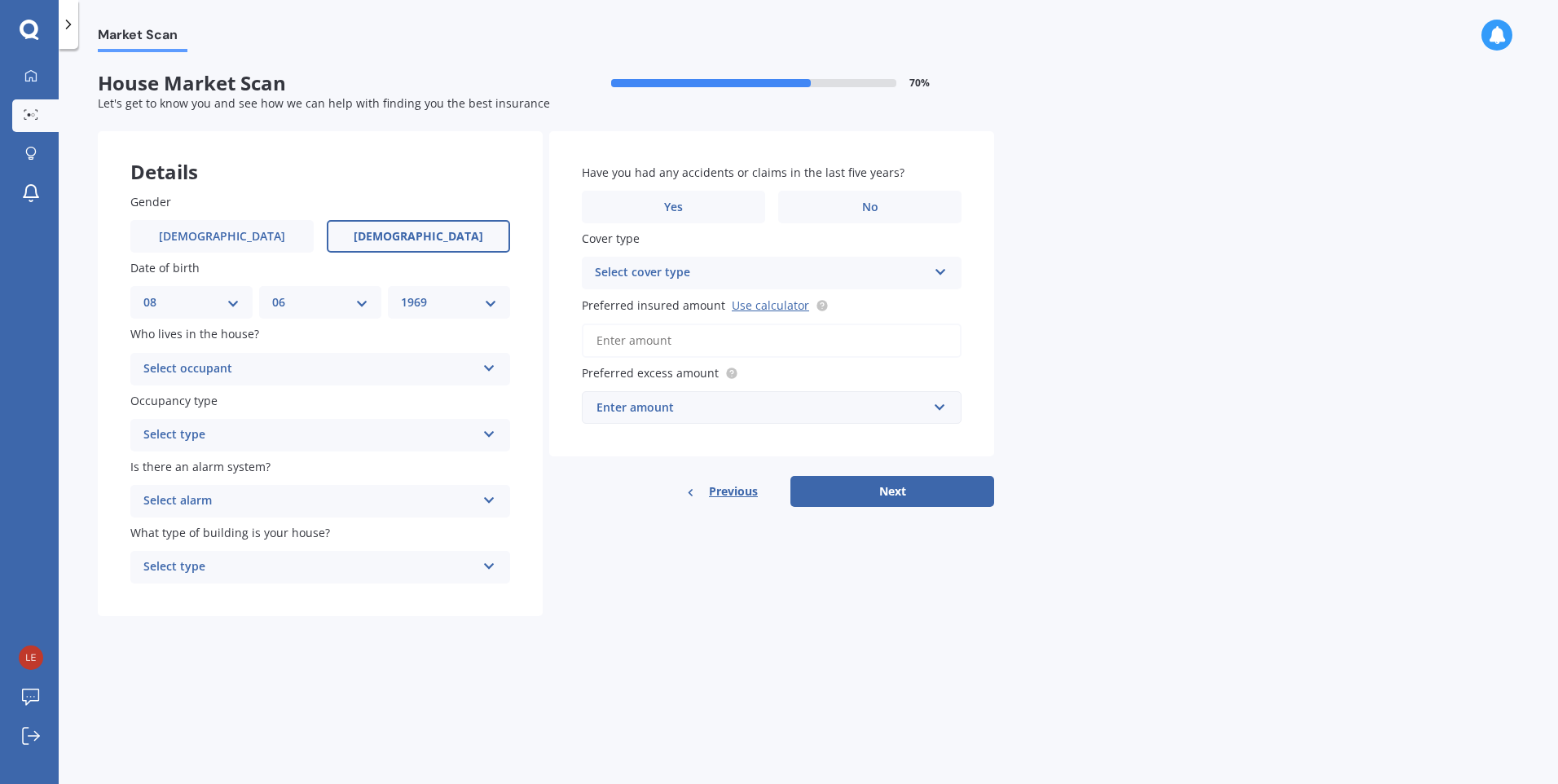
click at [359, 303] on select "MM 01 02 03 04 05 06 07 08 09 10 11 12" at bounding box center [320, 302] width 96 height 18
select select "08"
click at [272, 293] on select "MM 01 02 03 04 05 06 07 08 09 10 11 12" at bounding box center [320, 302] width 96 height 18
click at [490, 305] on select "YYYY 2009 2008 2007 2006 2005 2004 2003 2002 2001 2000 1999 1998 1997 1996 1995…" at bounding box center [449, 302] width 96 height 18
select select "1992"
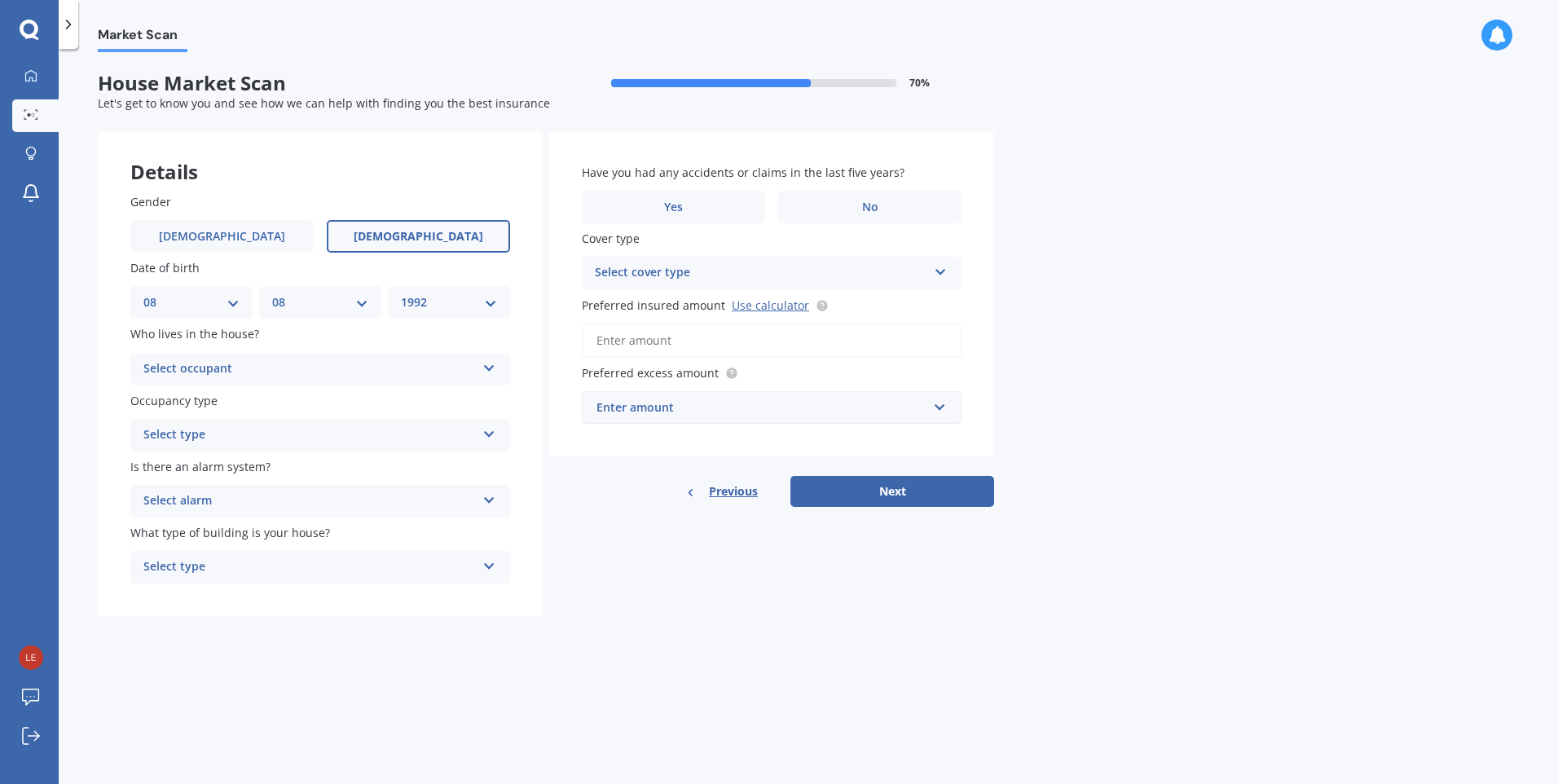
click at [401, 293] on select "YYYY 2009 2008 2007 2006 2005 2004 2003 2002 2001 2000 1999 1998 1997 1996 1995…" at bounding box center [449, 302] width 96 height 18
click at [494, 375] on div "Select occupant Owner Owner + Boarder" at bounding box center [321, 368] width 380 height 32
click at [386, 411] on div "Owner" at bounding box center [321, 400] width 379 height 29
click at [488, 434] on icon at bounding box center [489, 431] width 14 height 12
click at [188, 467] on span "Permanent" at bounding box center [175, 466] width 62 height 16
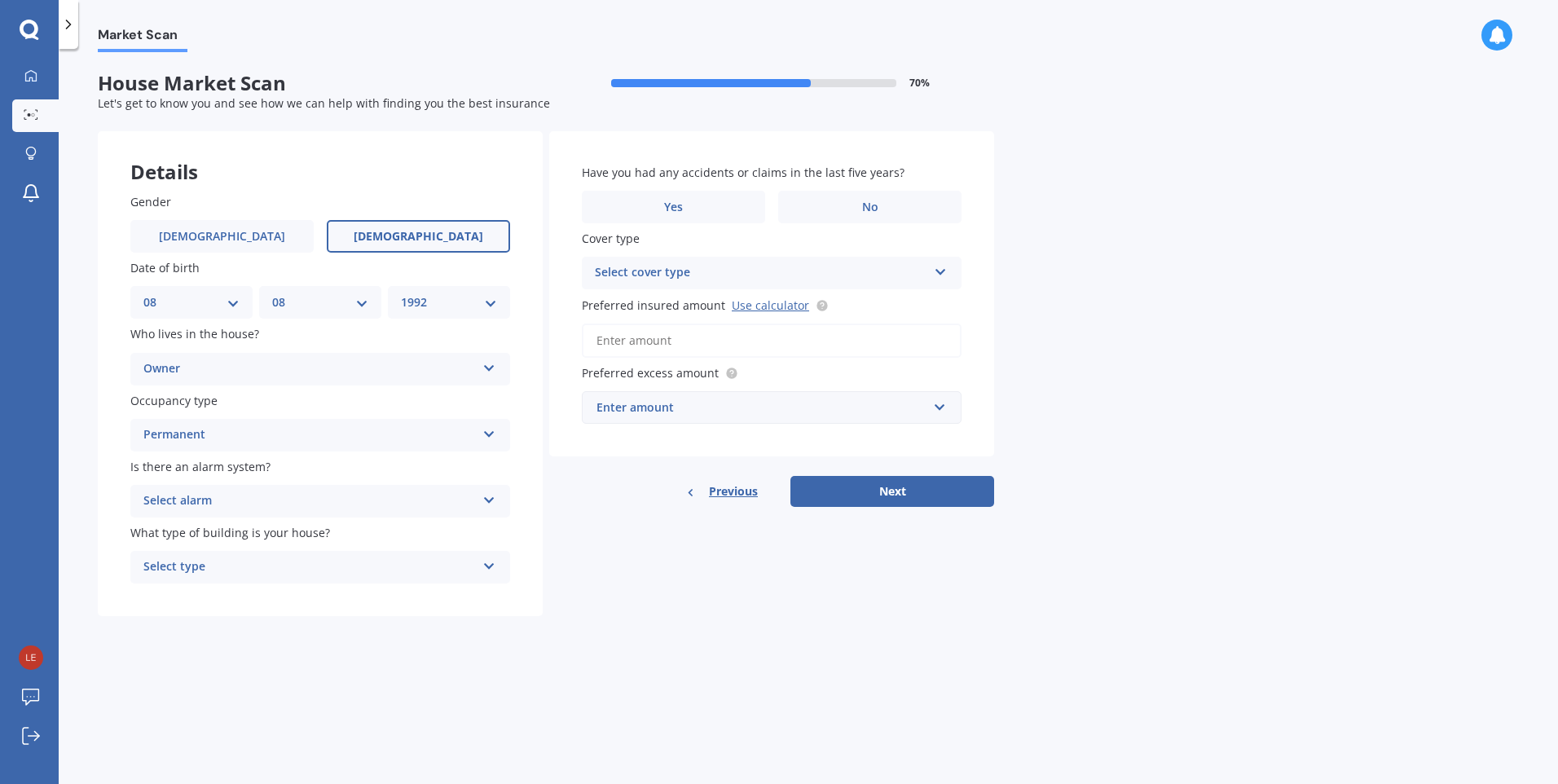
click at [493, 506] on div "Select alarm Yes, monitored Yes, not monitored No" at bounding box center [321, 501] width 380 height 32
click at [193, 585] on div "No" at bounding box center [321, 591] width 379 height 29
click at [491, 568] on icon at bounding box center [489, 563] width 14 height 12
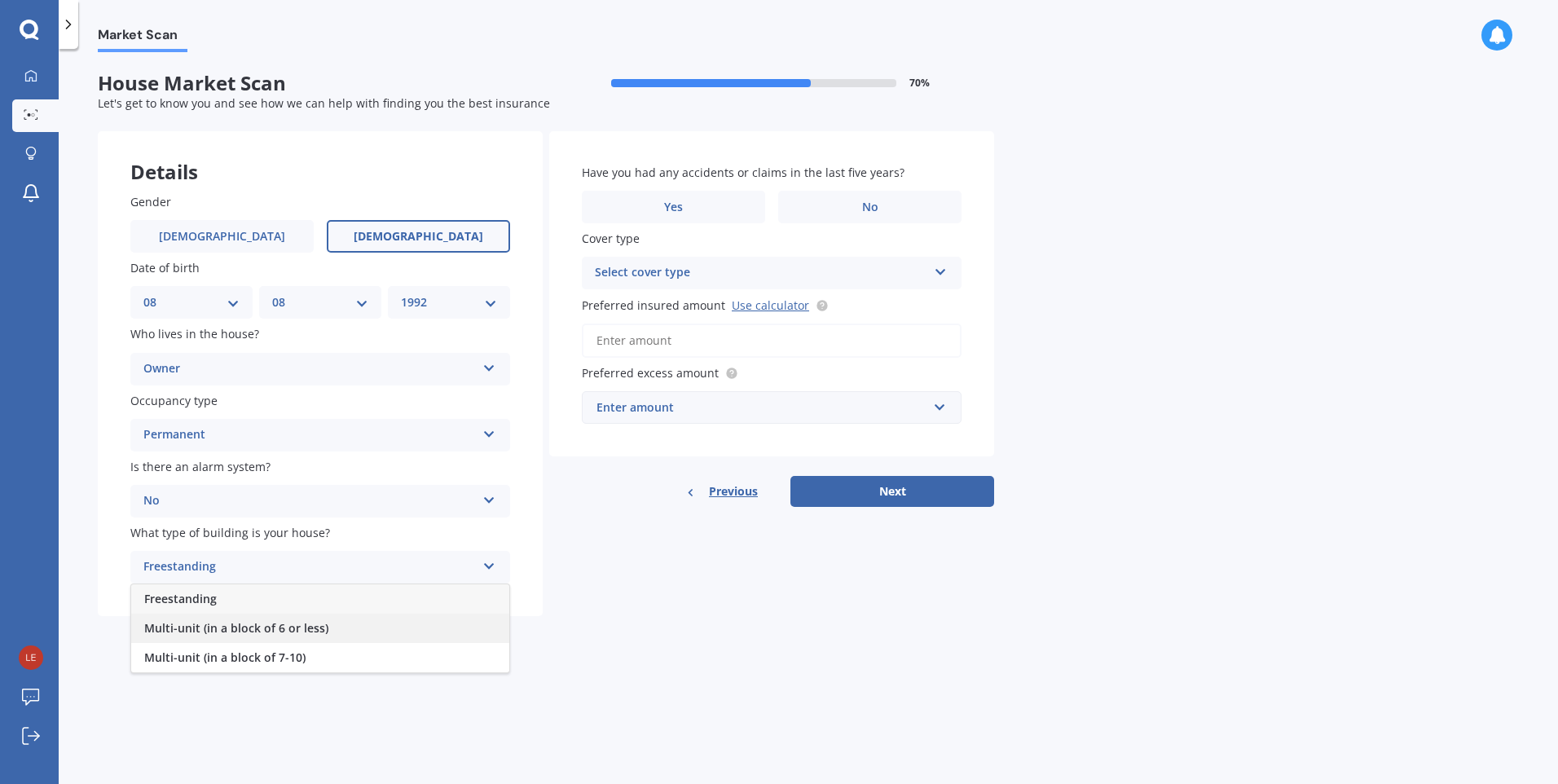
click at [180, 623] on span "Multi-unit (in a block of 6 or less)" at bounding box center [236, 627] width 184 height 16
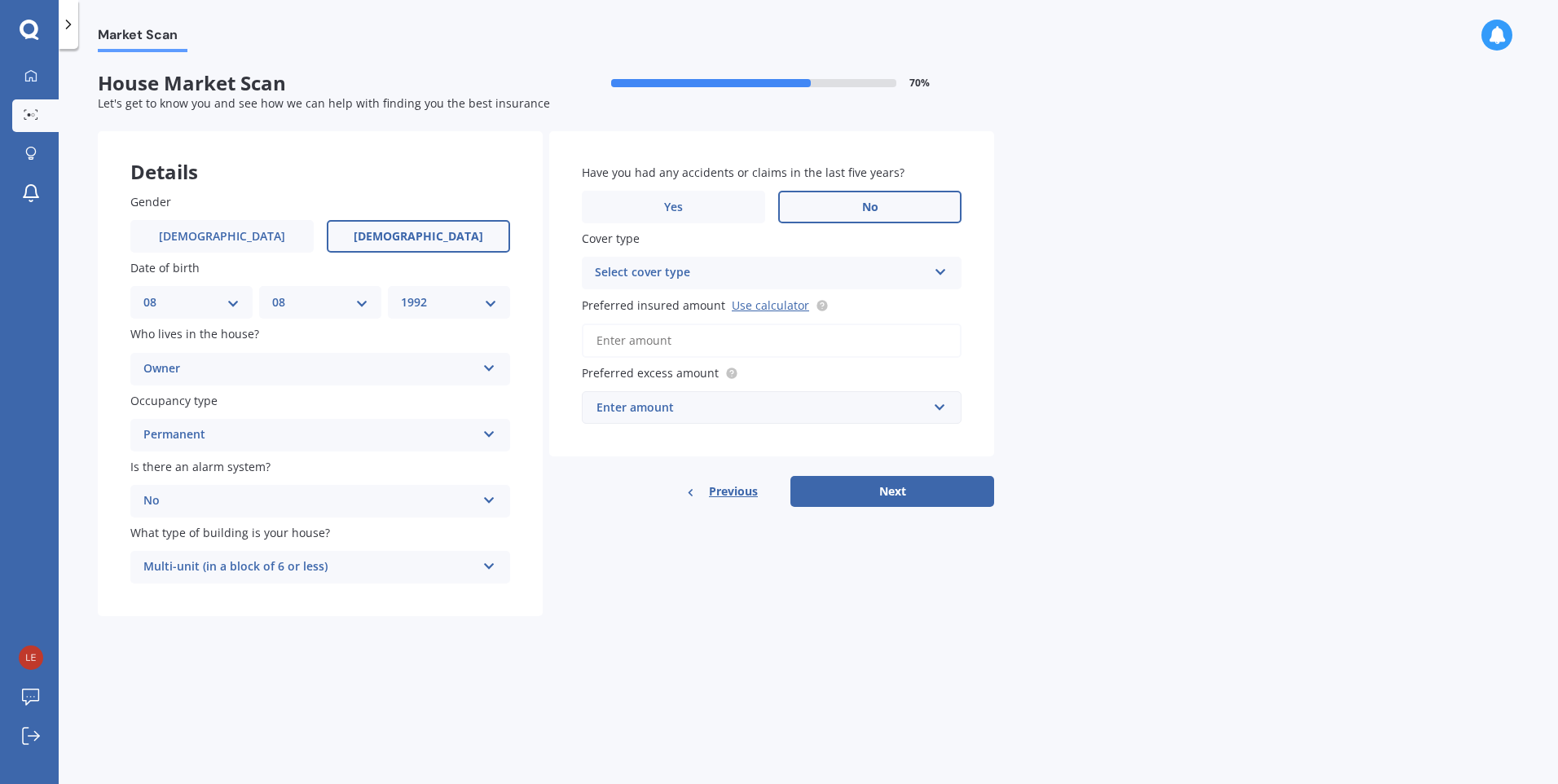
click at [871, 206] on span "No" at bounding box center [870, 207] width 17 height 14
click at [0, 0] on input "No" at bounding box center [0, 0] width 0 height 0
click at [941, 273] on icon at bounding box center [941, 269] width 14 height 12
click at [942, 268] on icon at bounding box center [941, 269] width 14 height 12
click at [944, 269] on icon at bounding box center [940, 269] width 14 height 12
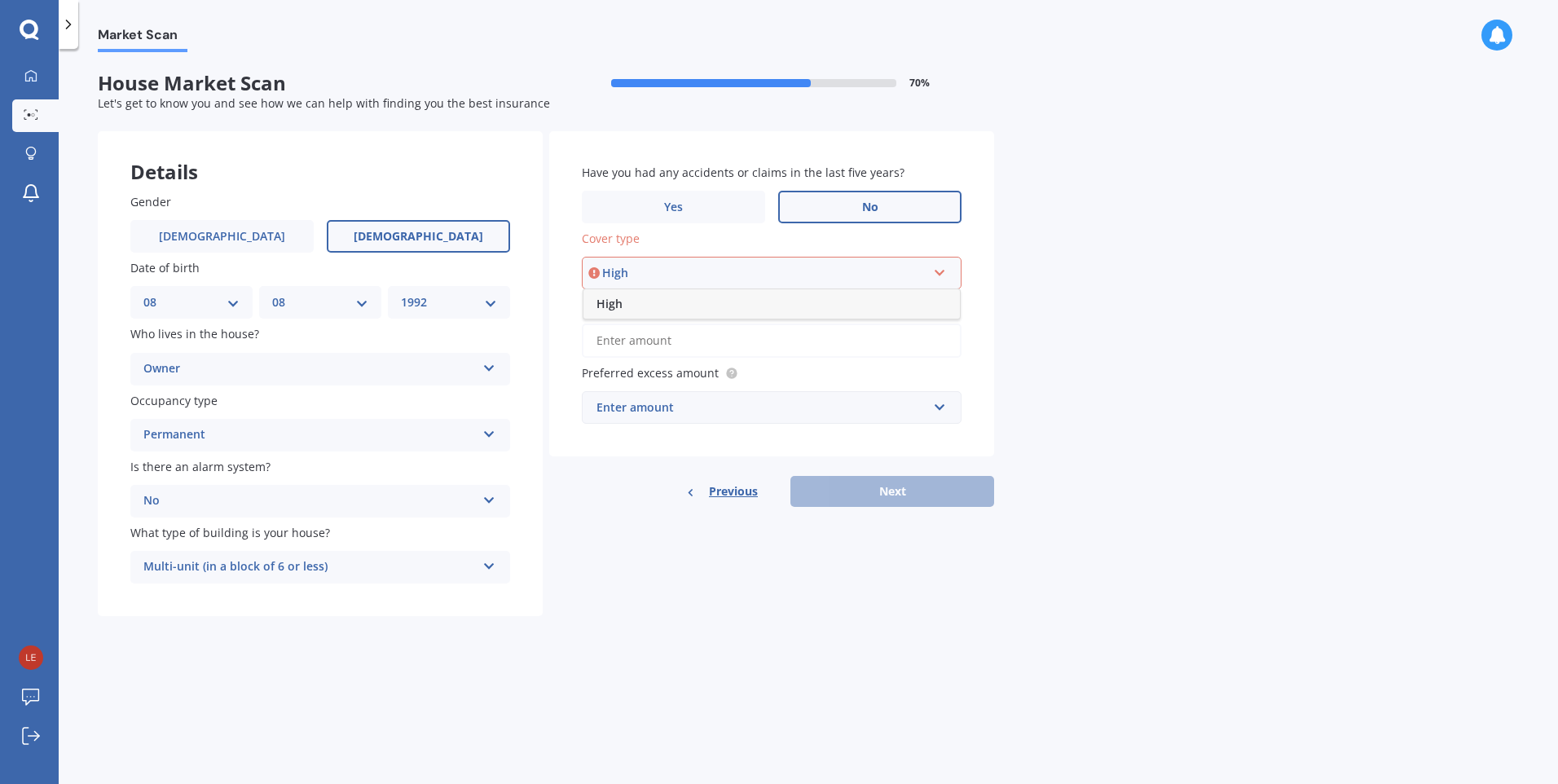
click at [808, 306] on div "High" at bounding box center [772, 303] width 377 height 29
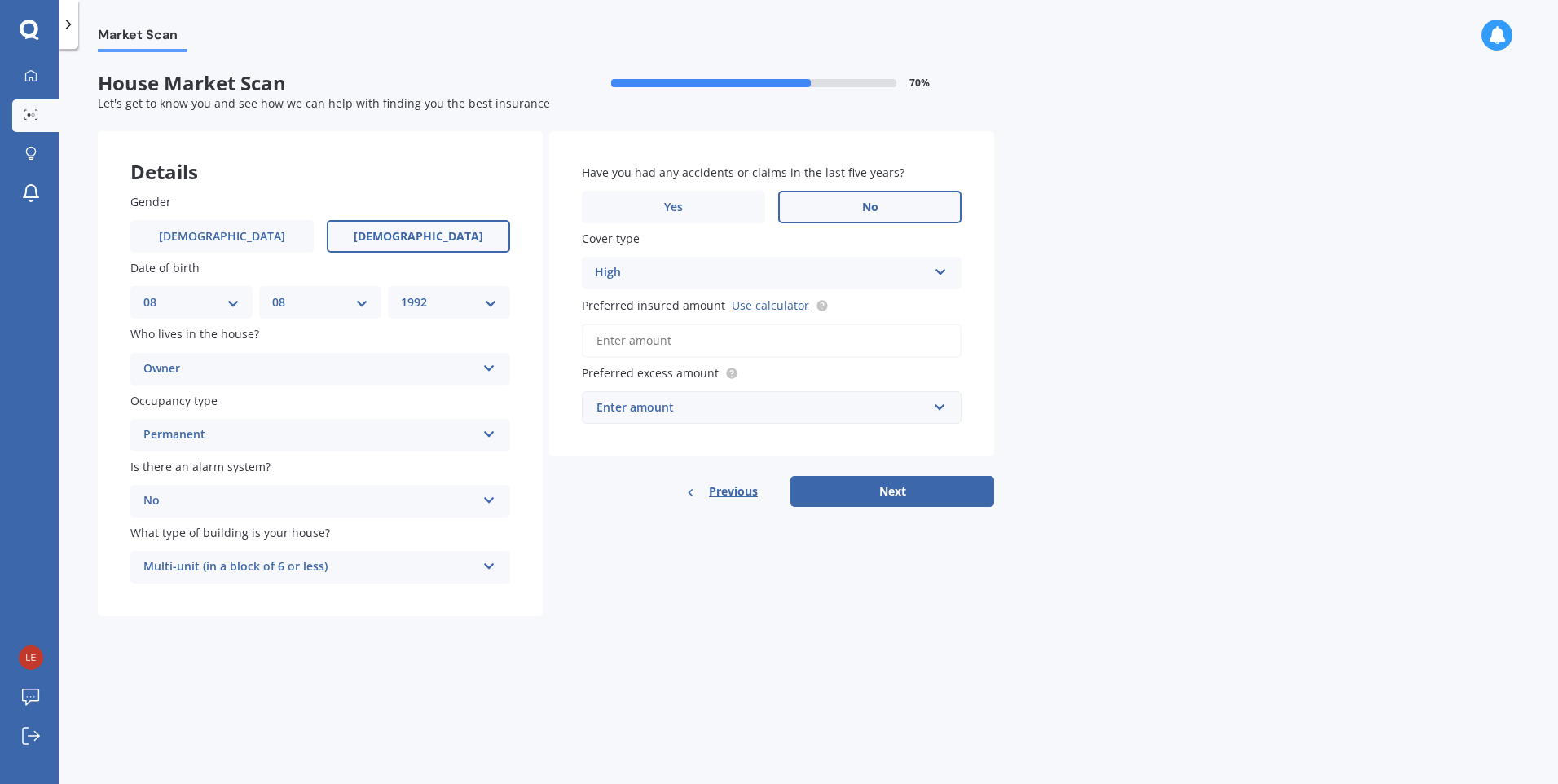
click at [674, 342] on input "Preferred insured amount Use calculator" at bounding box center [772, 340] width 380 height 34
click at [712, 493] on span "Previous" at bounding box center [733, 492] width 49 height 25
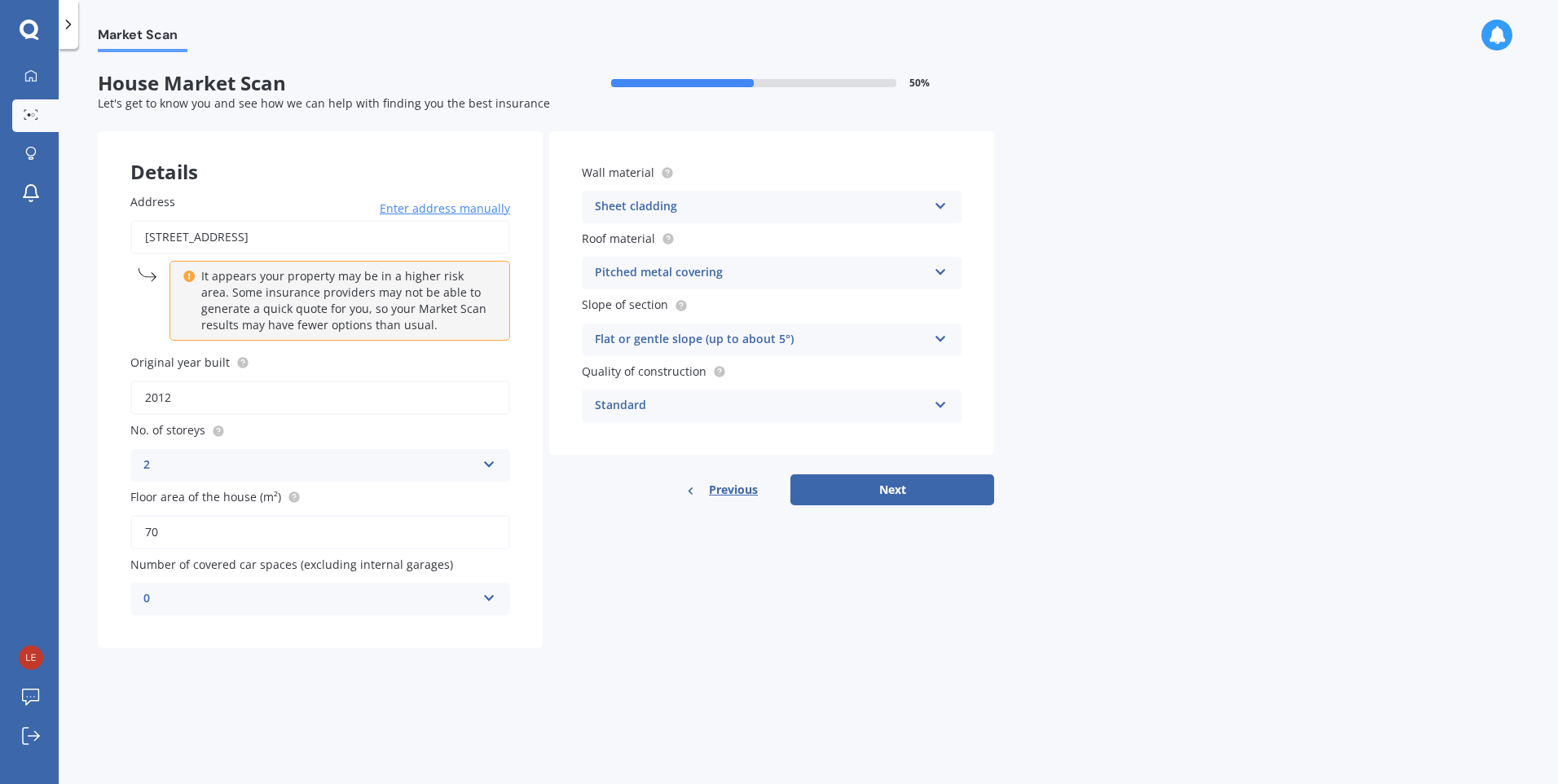
click at [184, 397] on input "2012" at bounding box center [321, 397] width 380 height 34
type input "2019"
click at [890, 492] on button "Next" at bounding box center [893, 489] width 204 height 31
select select "08"
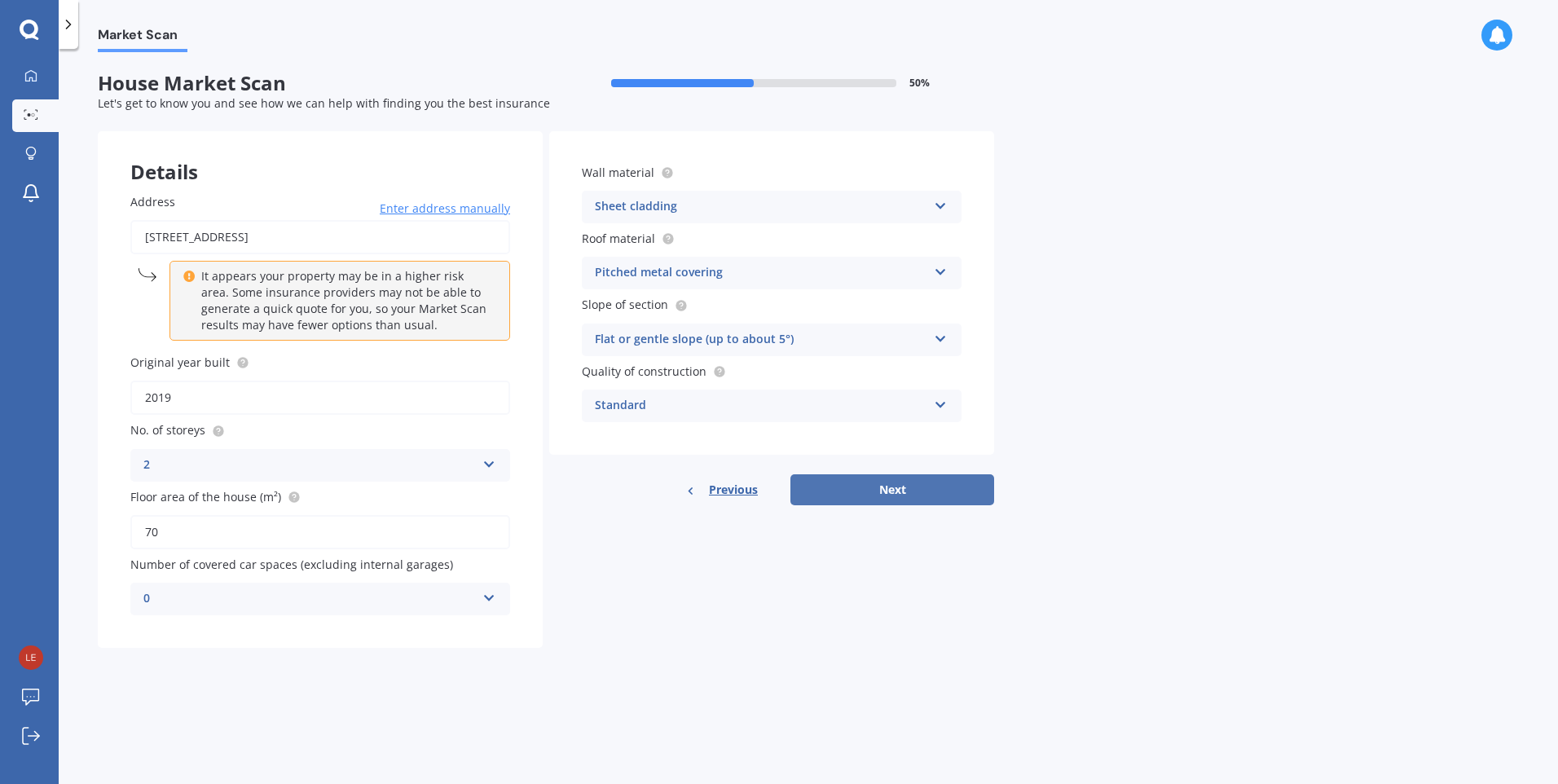
select select "1992"
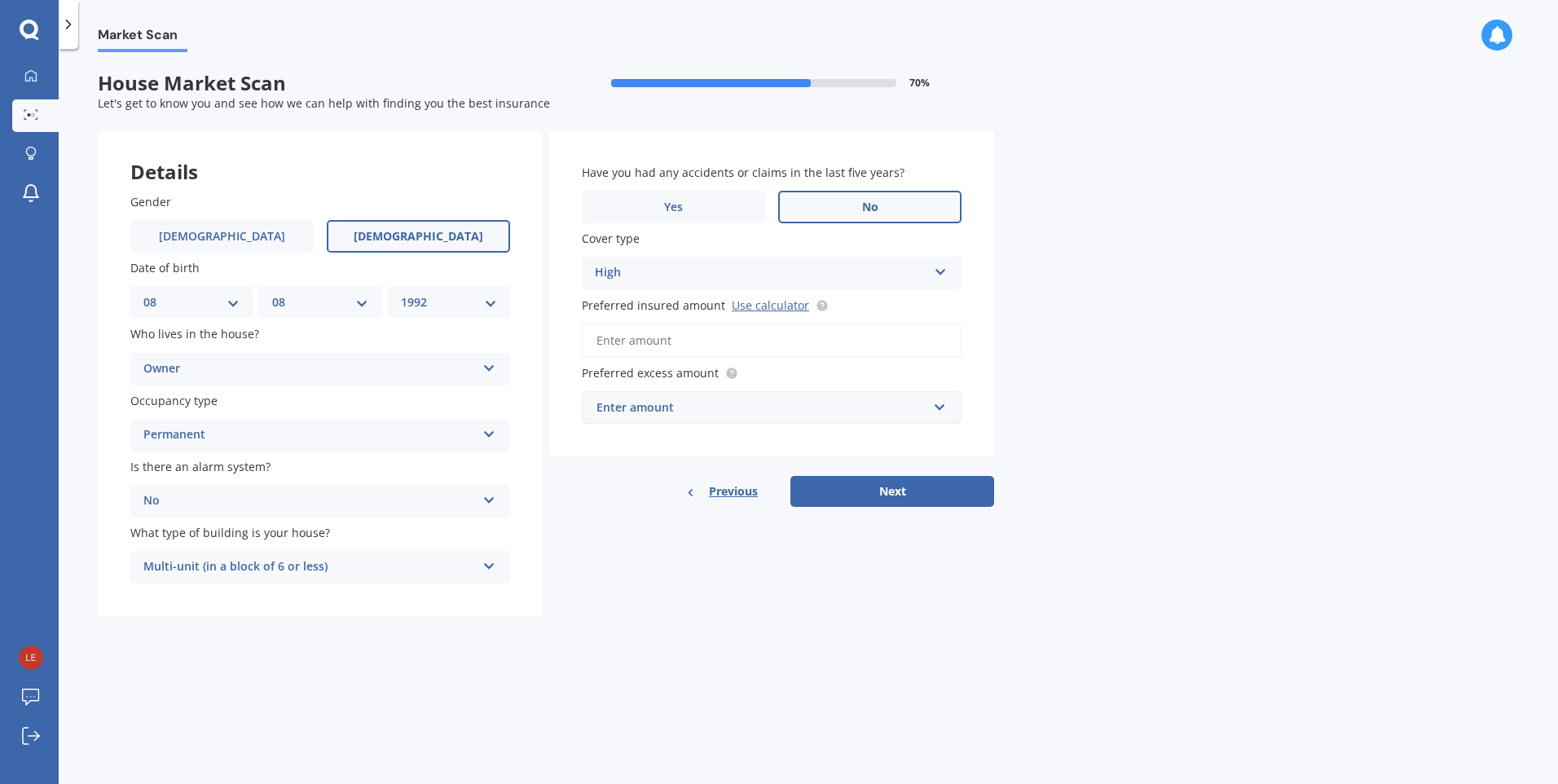
click at [676, 345] on input "Preferred insured amount Use calculator" at bounding box center [772, 340] width 380 height 34
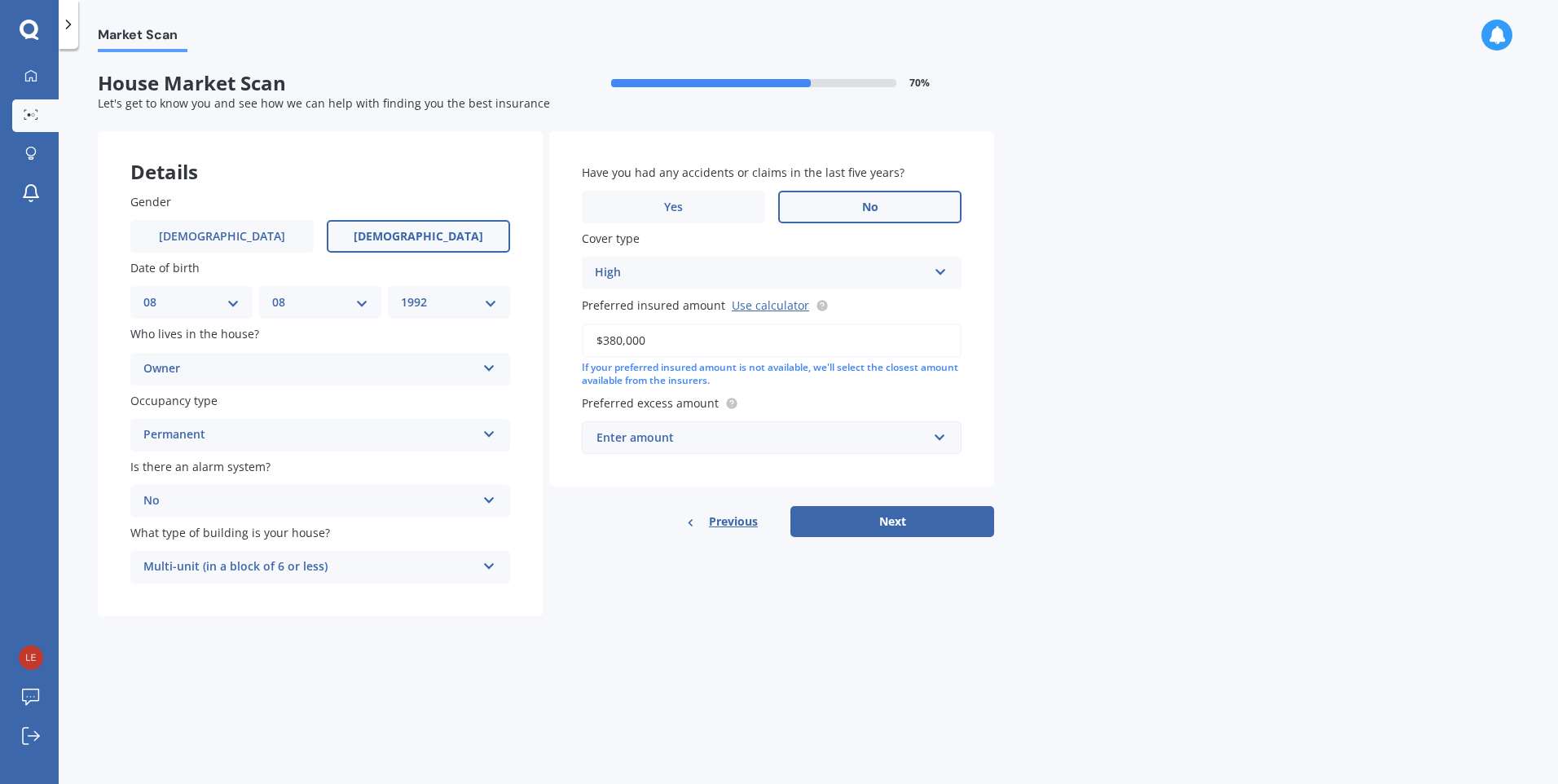
type input "$380,000"
click at [941, 440] on input "text" at bounding box center [766, 437] width 365 height 31
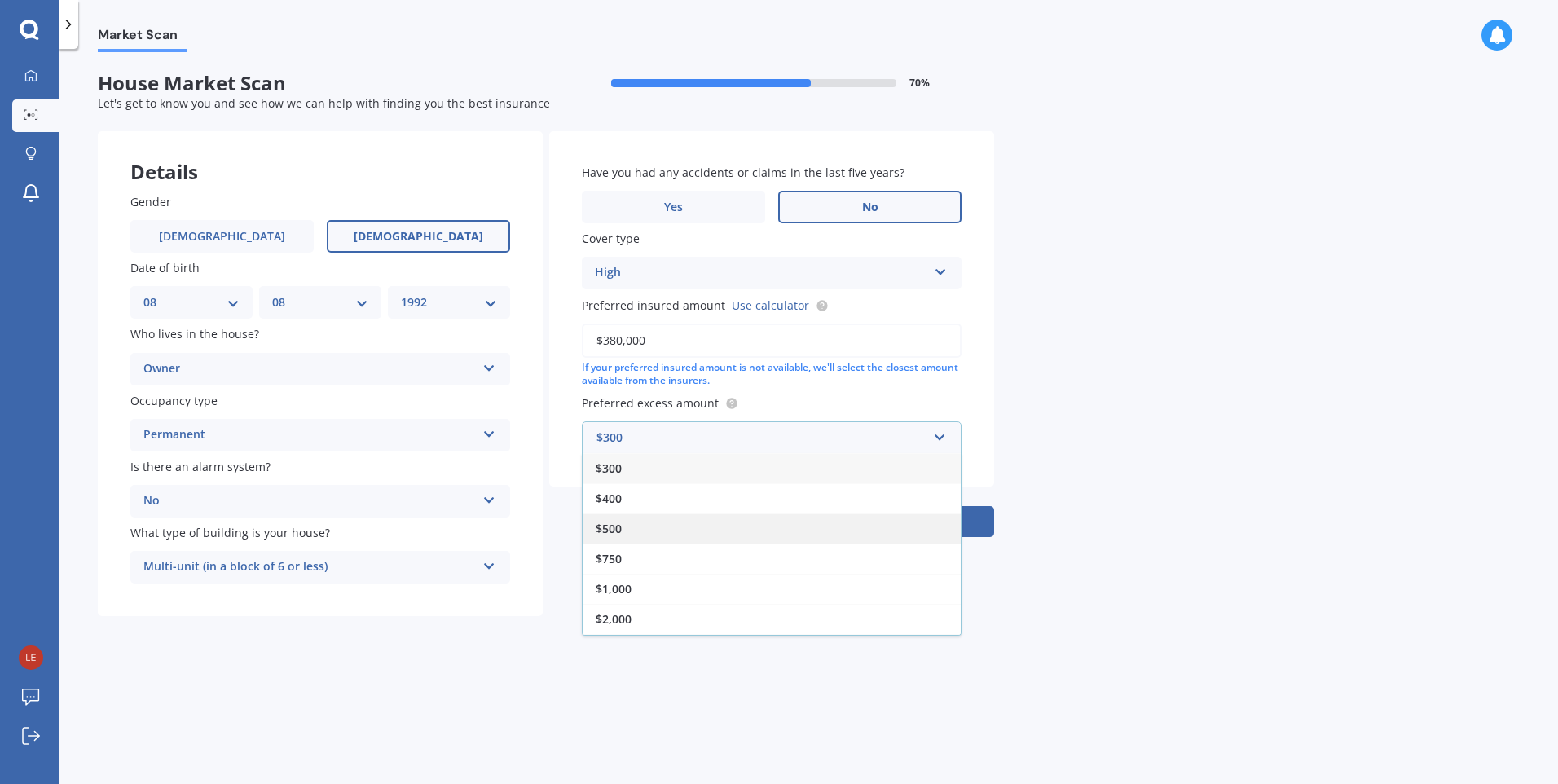
click at [632, 530] on div "$500" at bounding box center [772, 528] width 379 height 30
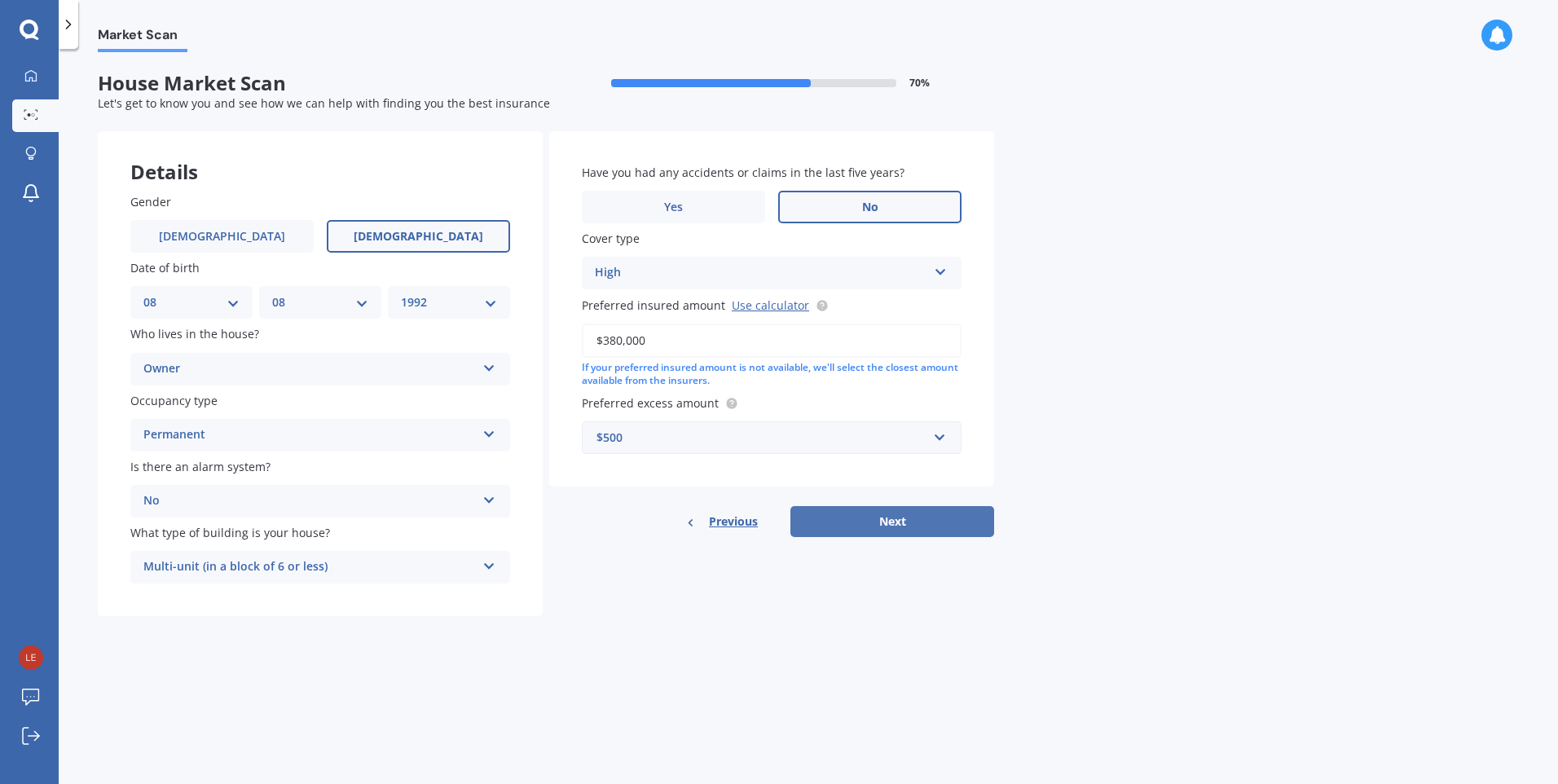
click at [887, 526] on button "Next" at bounding box center [893, 520] width 204 height 31
select select "08"
select select "1992"
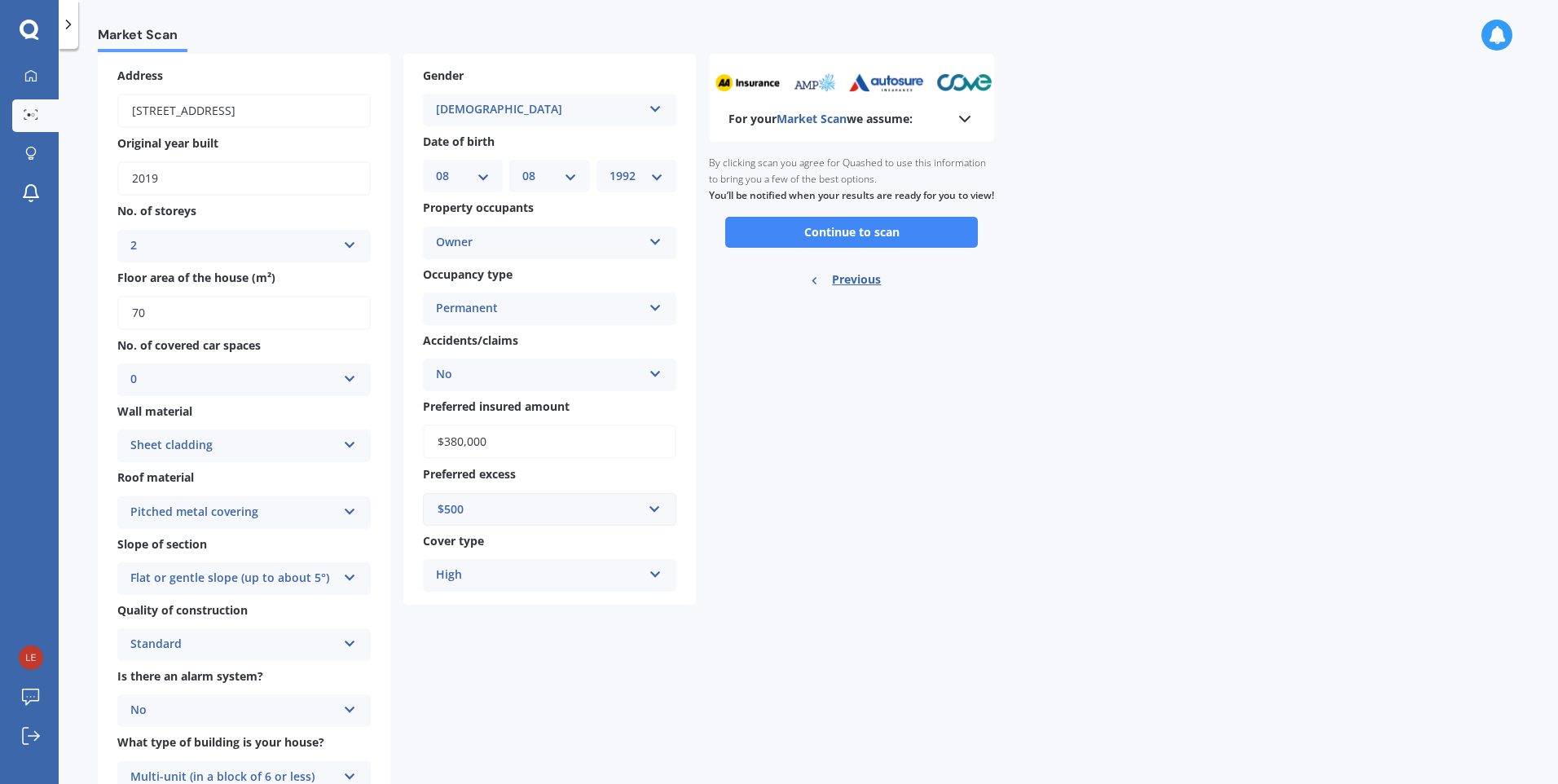
scroll to position [0, 0]
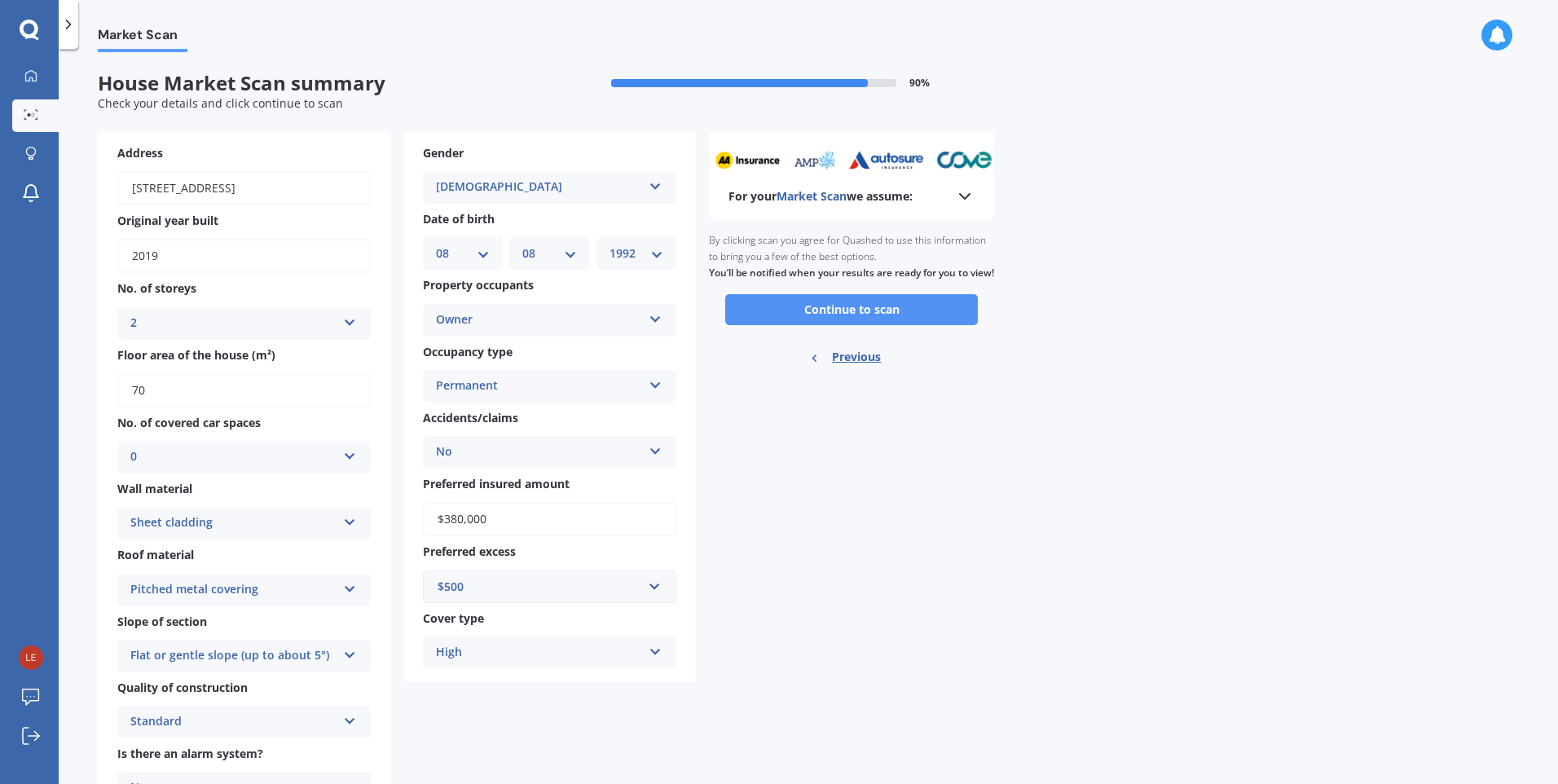
click at [871, 325] on button "Continue to scan" at bounding box center [852, 309] width 253 height 31
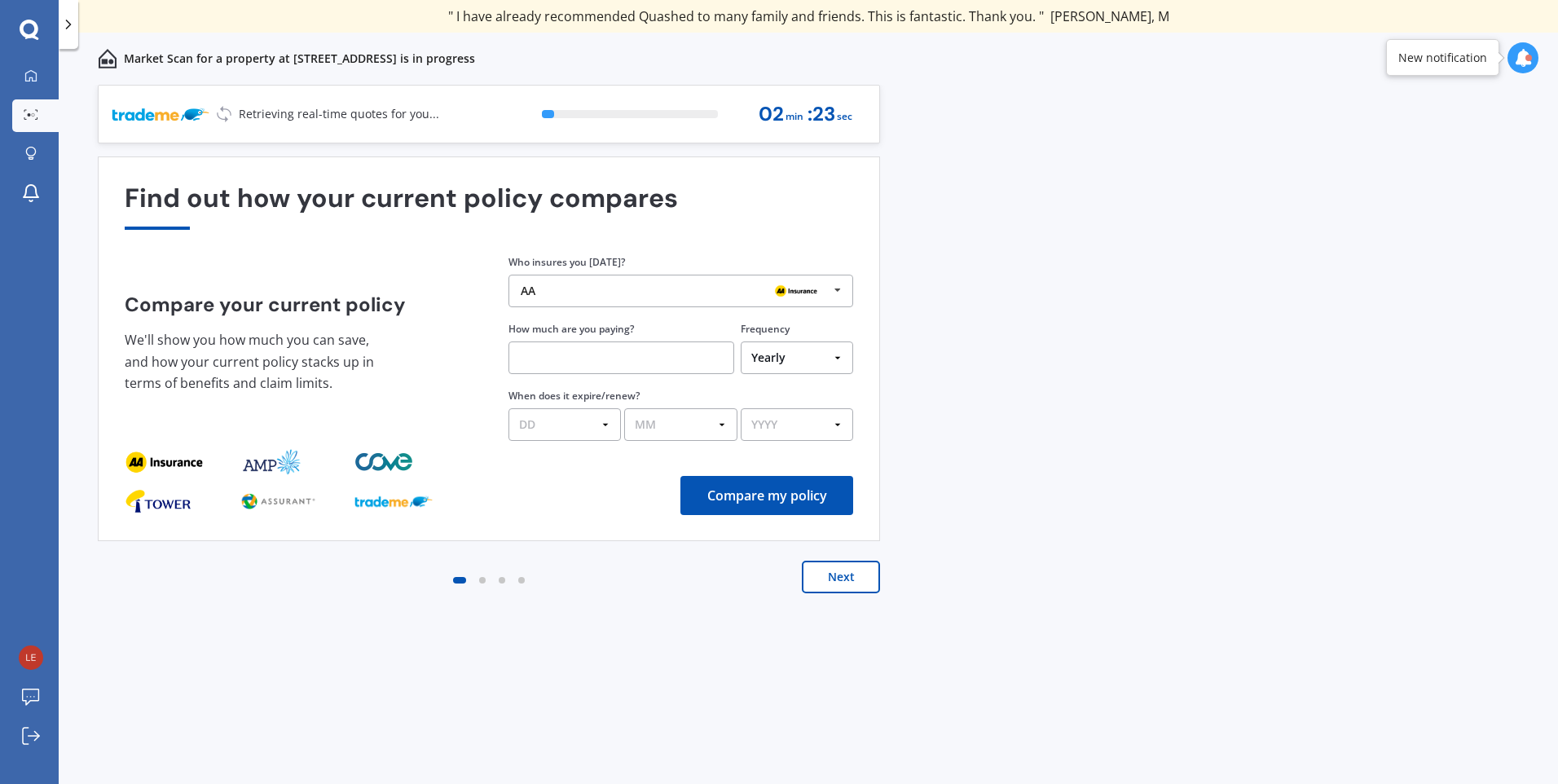
click at [833, 583] on button "Next" at bounding box center [841, 576] width 79 height 32
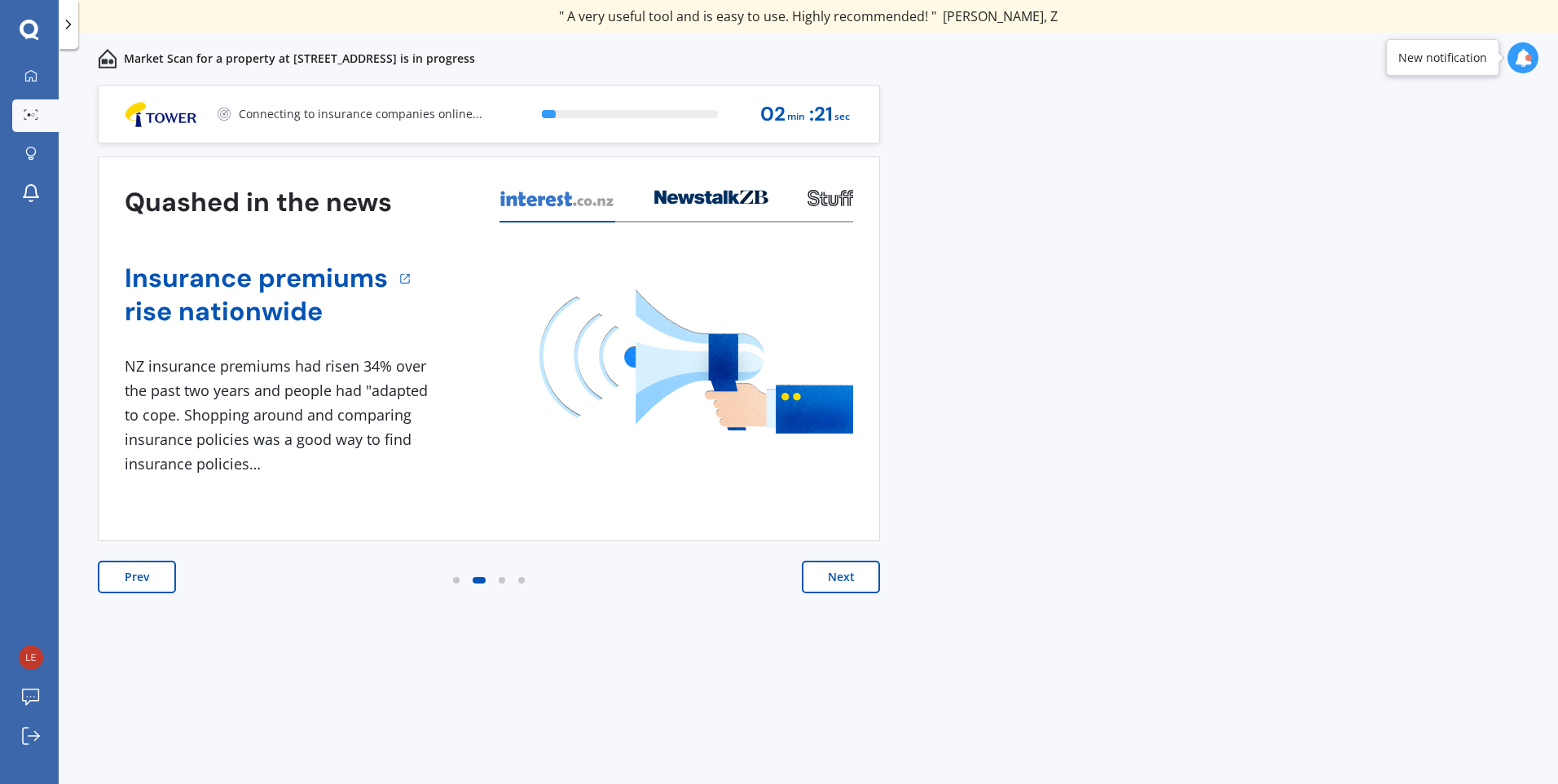
click at [833, 583] on button "Next" at bounding box center [841, 576] width 79 height 32
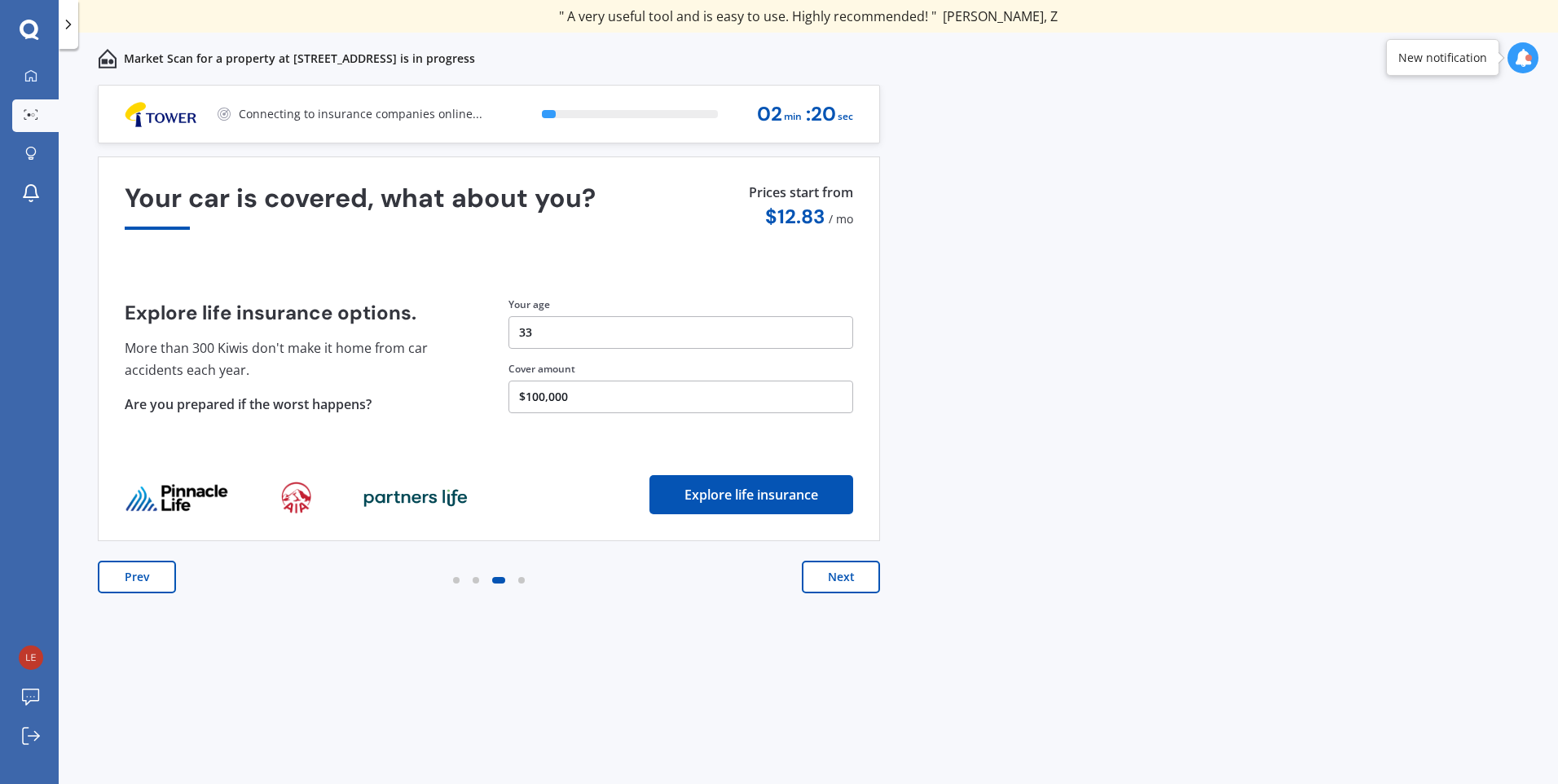
click at [833, 583] on button "Next" at bounding box center [841, 576] width 79 height 32
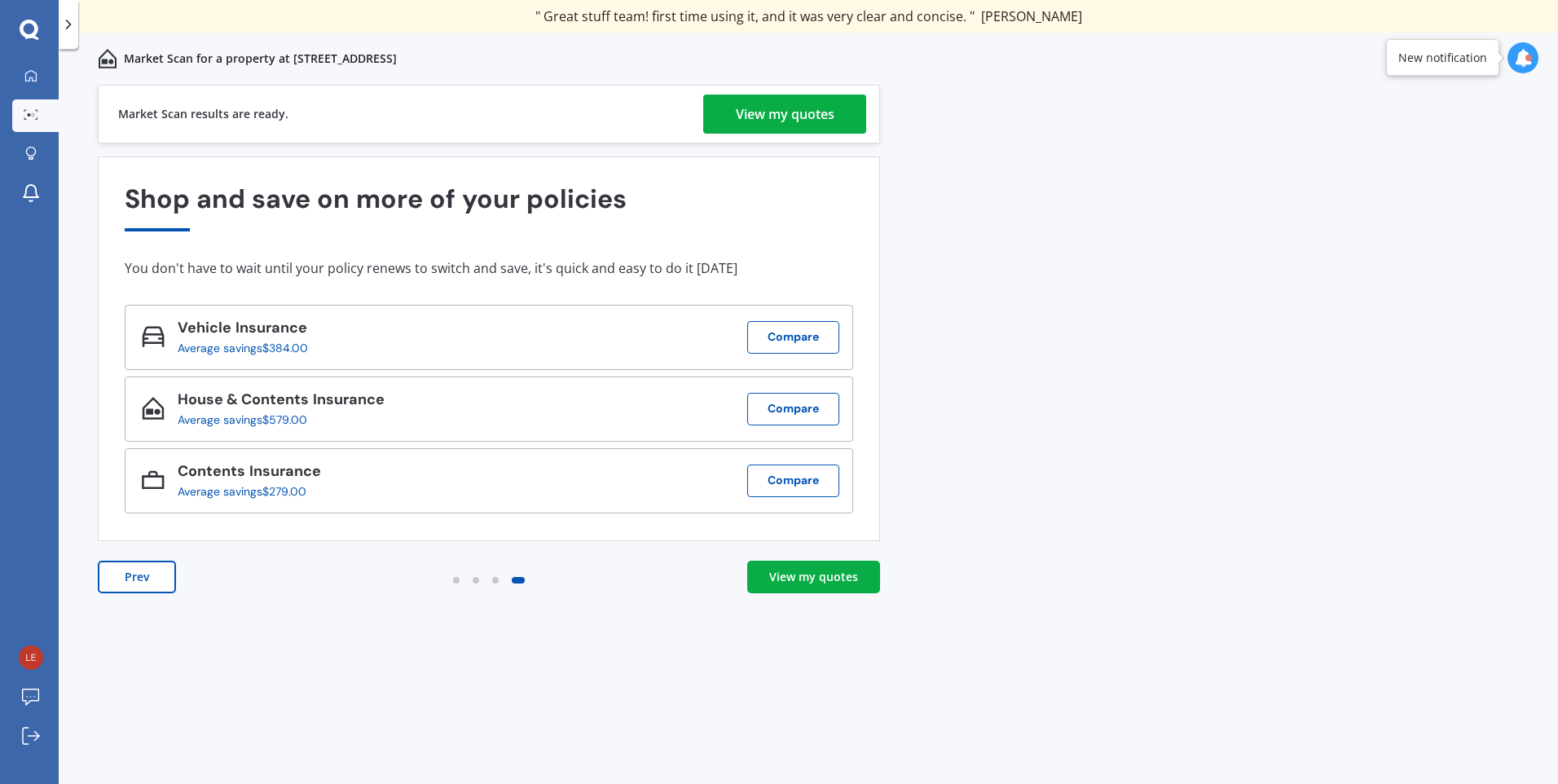
click at [774, 117] on div "View my quotes" at bounding box center [784, 113] width 98 height 39
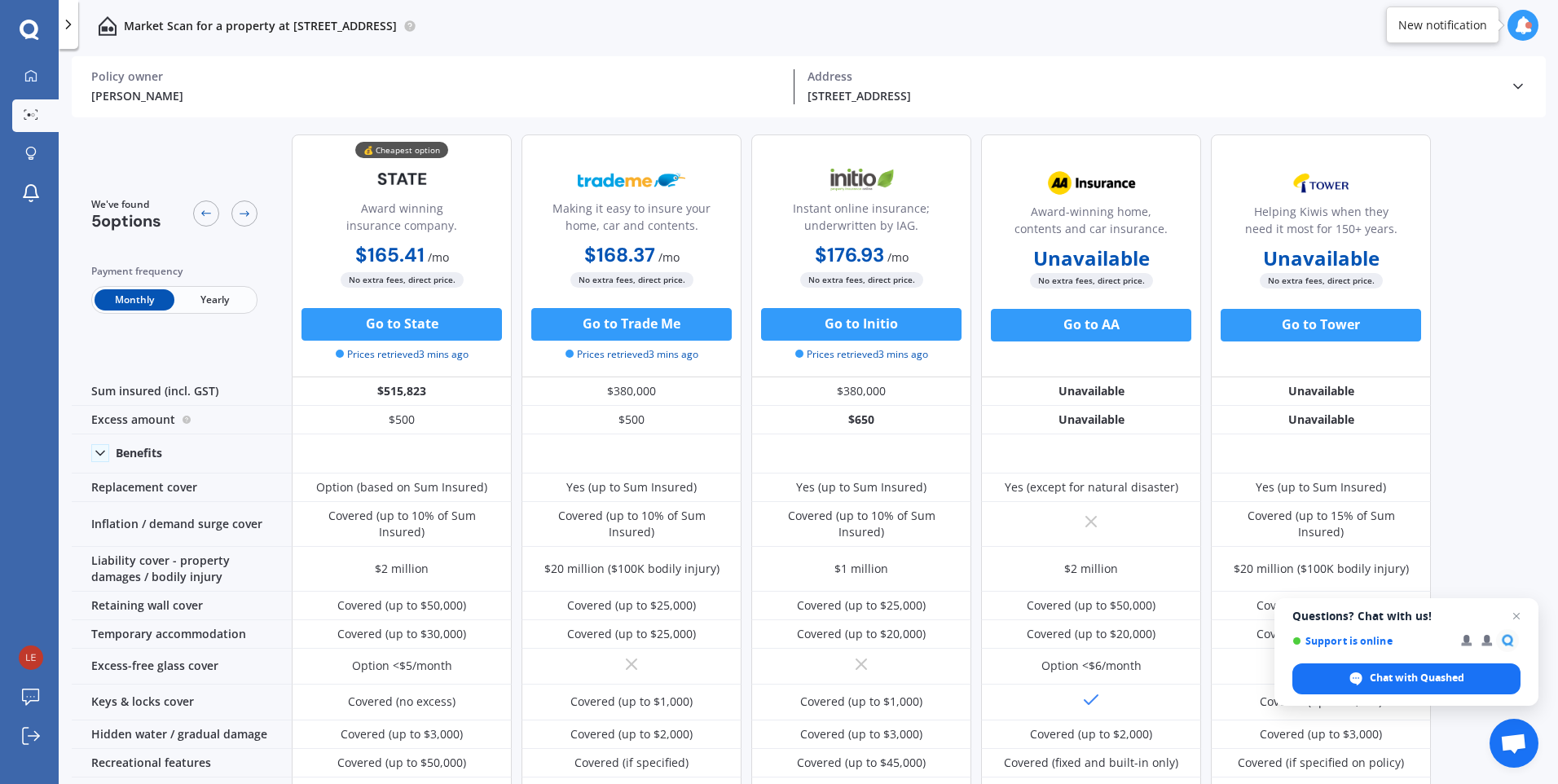
click at [207, 294] on span "Yearly" at bounding box center [214, 300] width 80 height 21
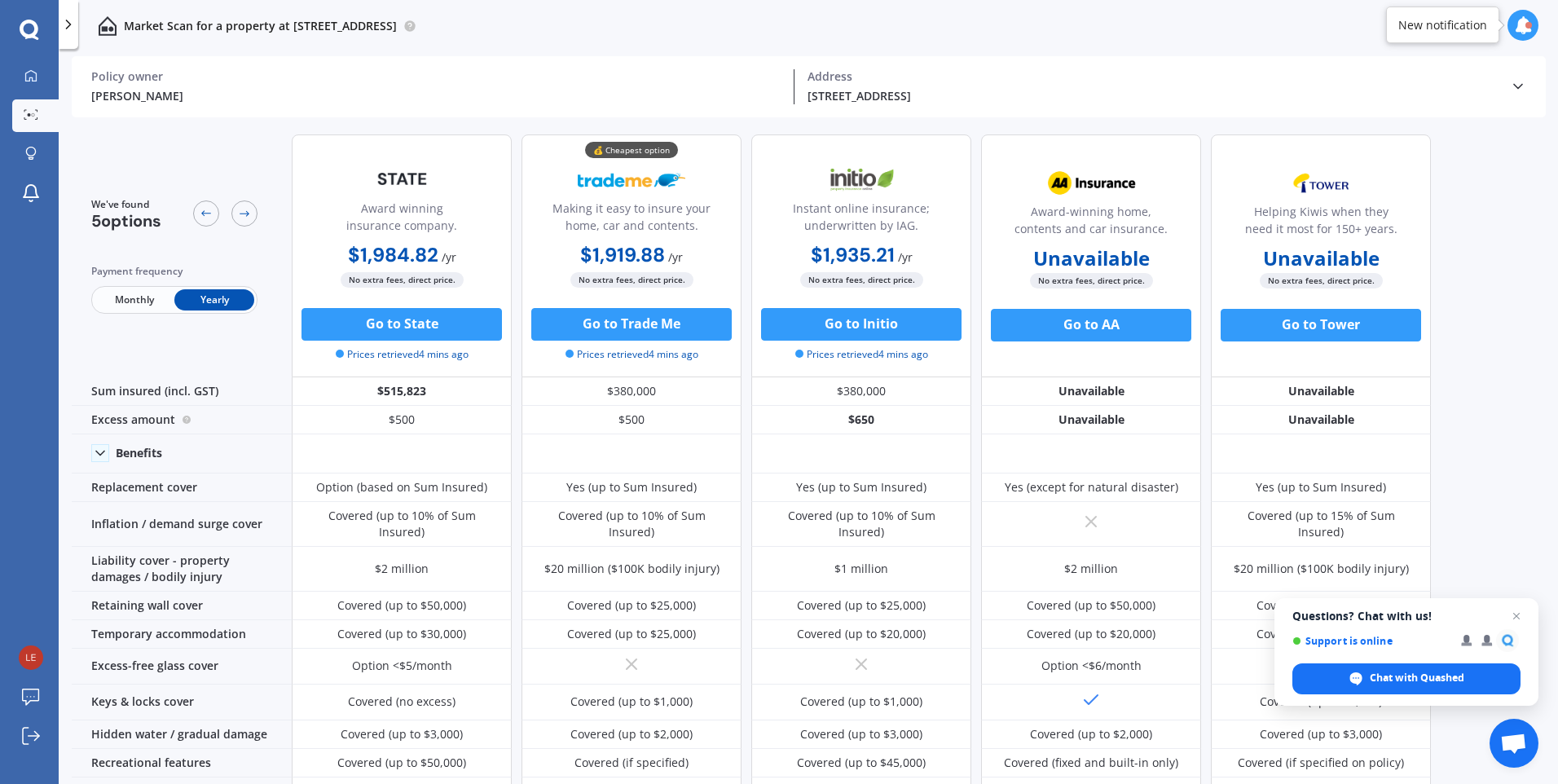
click at [118, 300] on span "Monthly" at bounding box center [134, 300] width 80 height 21
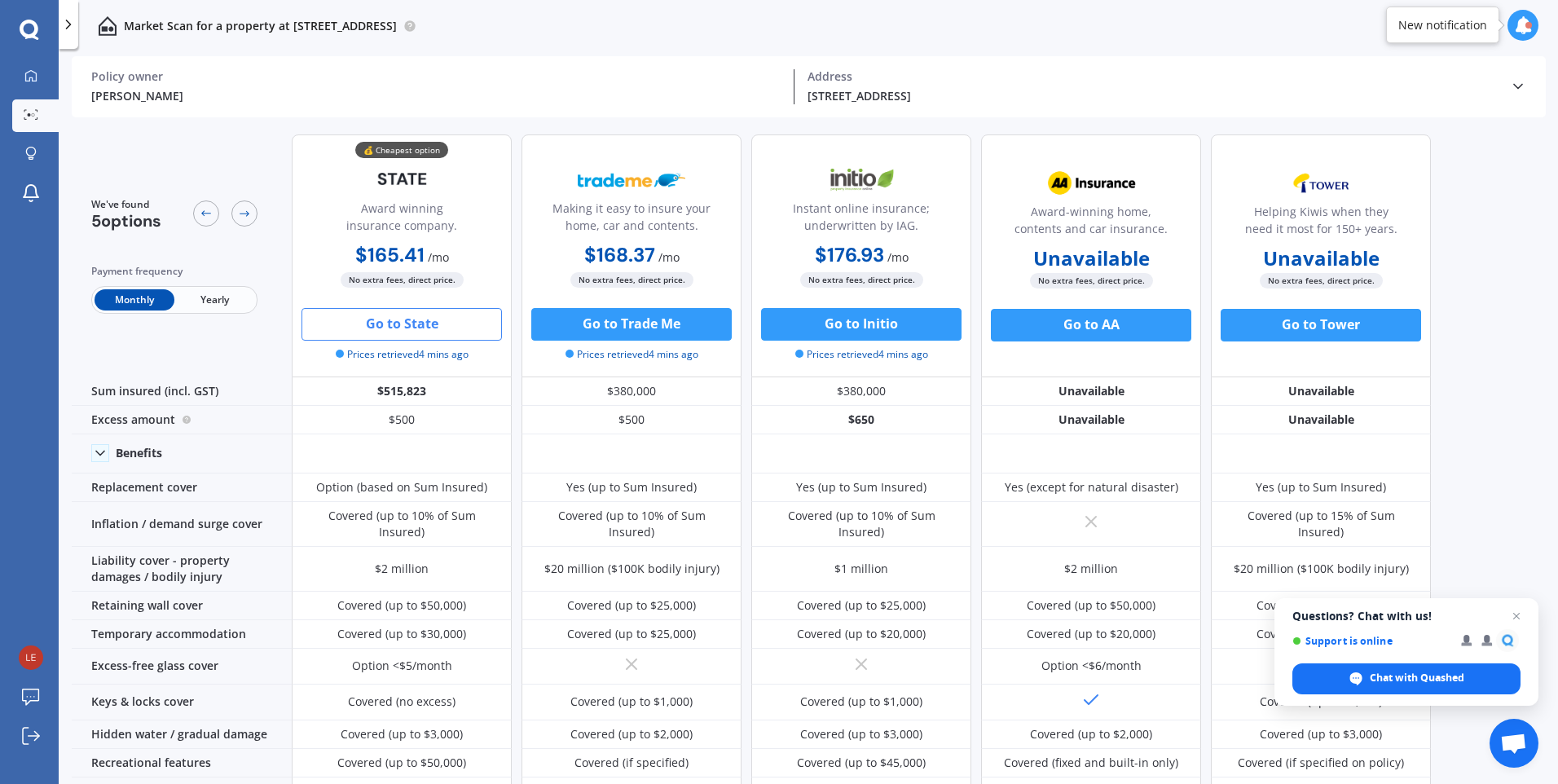
click at [429, 334] on button "Go to State" at bounding box center [402, 324] width 201 height 32
